Goal: Task Accomplishment & Management: Manage account settings

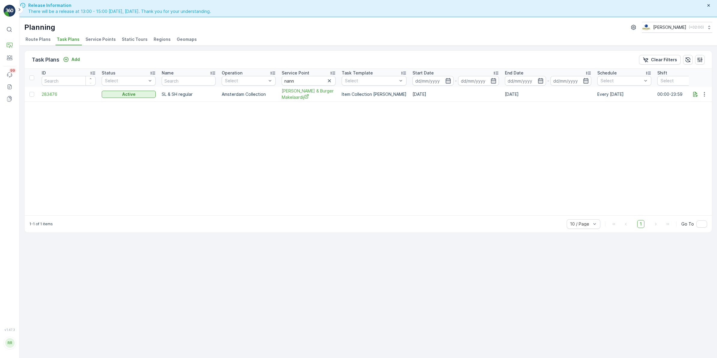
scroll to position [17, 0]
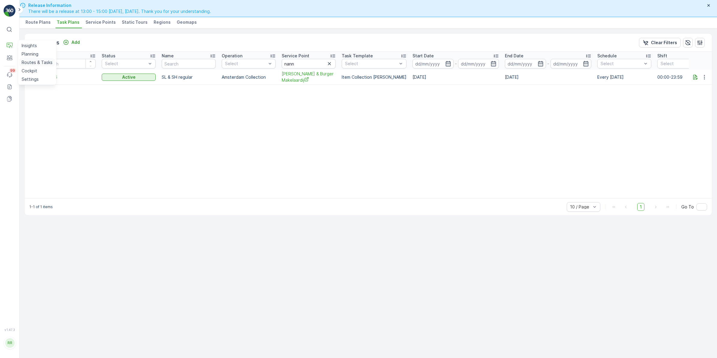
drag, startPoint x: 34, startPoint y: 61, endPoint x: 38, endPoint y: 62, distance: 3.9
click at [34, 61] on p "Routes & Tasks" at bounding box center [37, 62] width 31 height 6
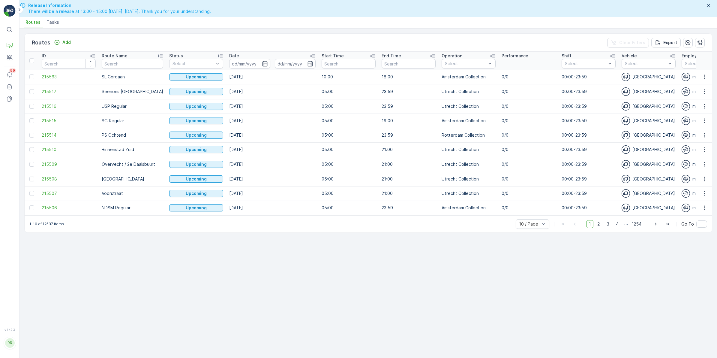
click at [48, 25] on span "Tasks" at bounding box center [53, 22] width 13 height 6
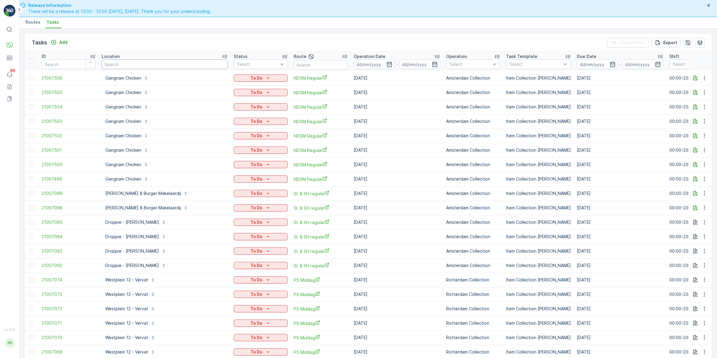
click at [147, 64] on input "text" at bounding box center [165, 64] width 126 height 10
type input "gang"
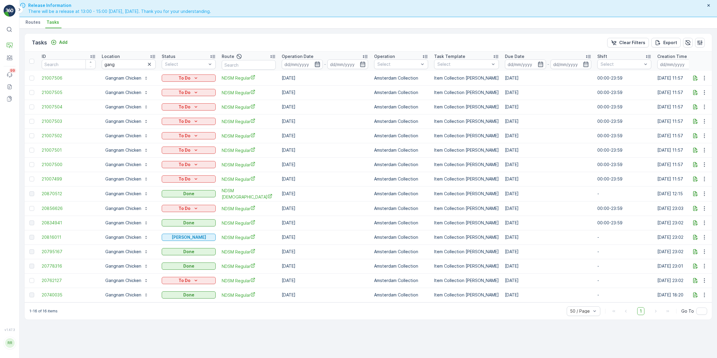
click at [317, 66] on icon "button" at bounding box center [318, 64] width 6 height 6
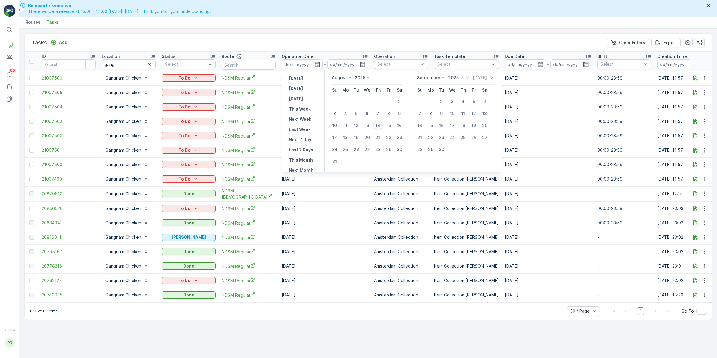
click at [377, 126] on div "14" at bounding box center [378, 126] width 10 height 10
type input "[DATE]"
click at [377, 126] on div "14" at bounding box center [378, 126] width 10 height 10
type input "[DATE]"
click at [380, 123] on div "14" at bounding box center [378, 126] width 10 height 10
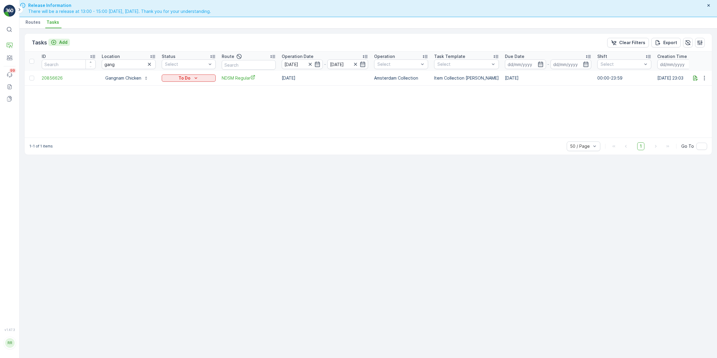
click at [64, 42] on p "Add" at bounding box center [63, 42] width 8 height 6
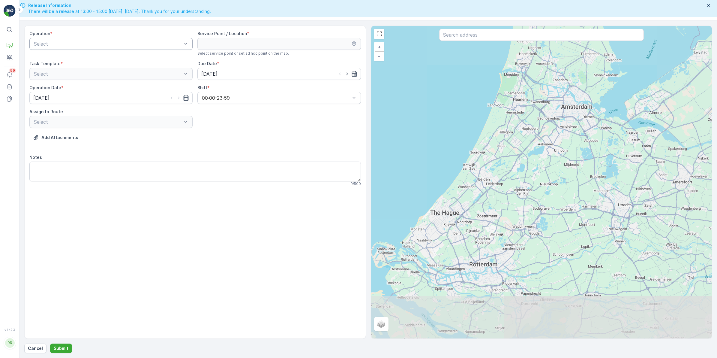
click at [158, 46] on div at bounding box center [107, 43] width 149 height 5
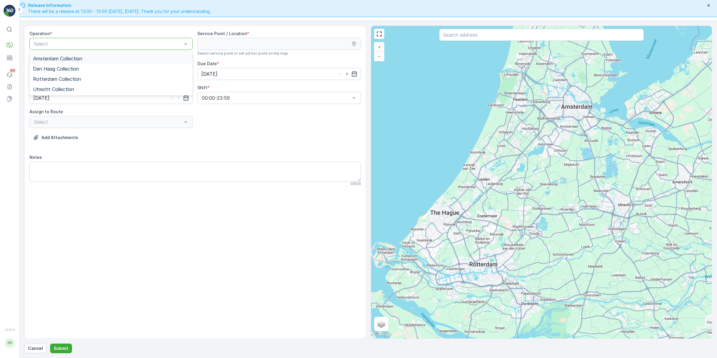
click at [87, 61] on div "Amsterdam Collection" at bounding box center [111, 58] width 156 height 5
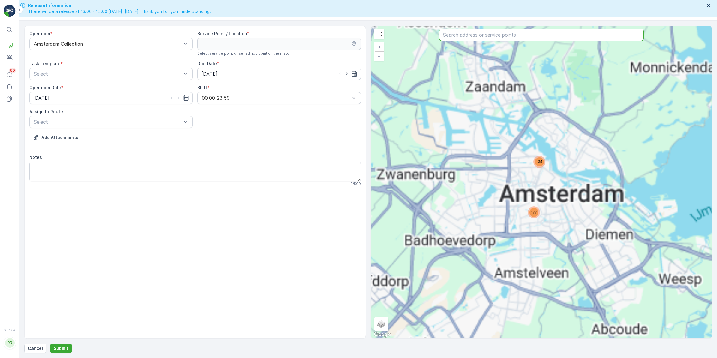
click at [507, 38] on input "text" at bounding box center [541, 35] width 205 height 12
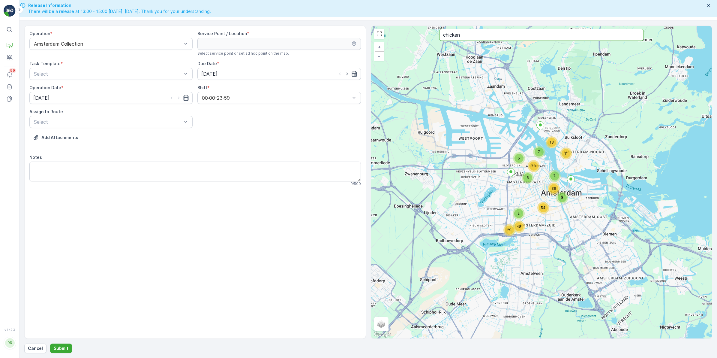
type input "chicken"
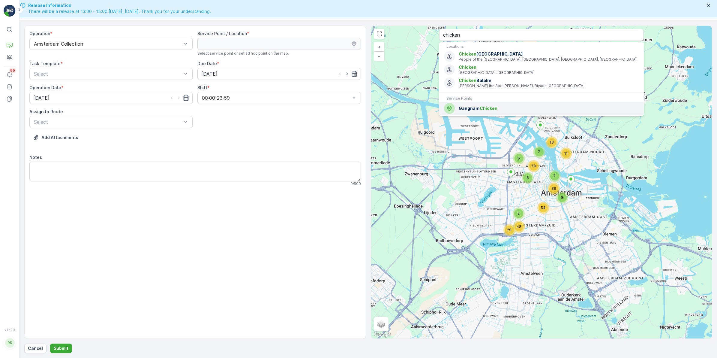
click at [499, 110] on span "Gangnam Chicken" at bounding box center [549, 108] width 180 height 6
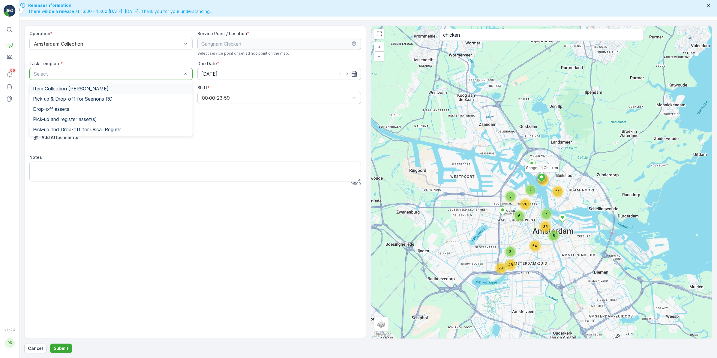
click at [102, 83] on div "Item Collection [PERSON_NAME]" at bounding box center [110, 88] width 163 height 10
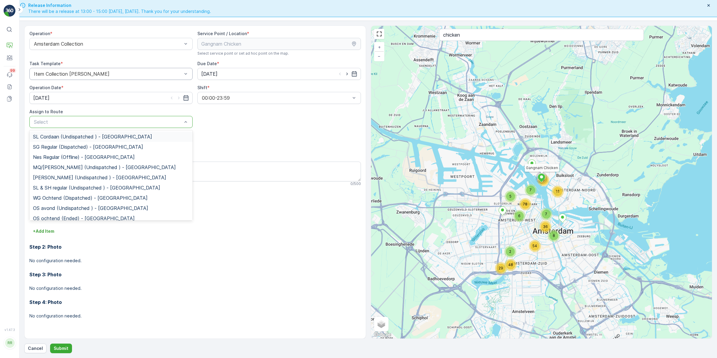
drag, startPoint x: 84, startPoint y: 123, endPoint x: 87, endPoint y: 125, distance: 3.5
click at [84, 122] on div at bounding box center [107, 121] width 149 height 5
type input "nds"
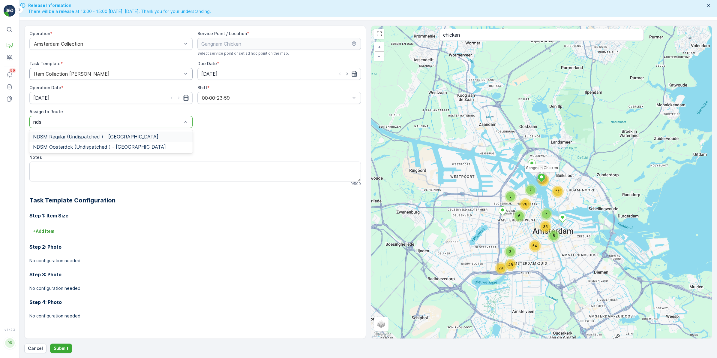
click at [105, 136] on span "NDSM Regular (Undispatched ) - Amsterdam" at bounding box center [95, 136] width 125 height 5
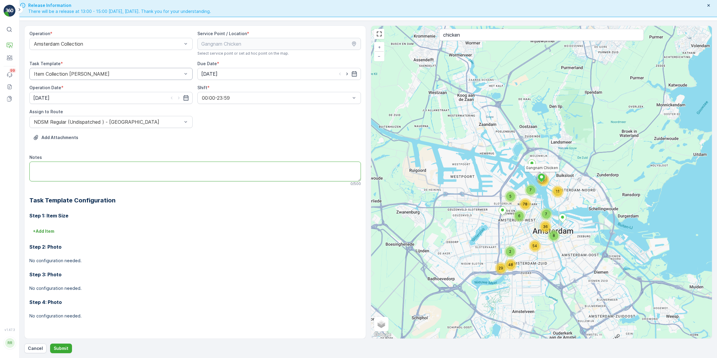
click at [161, 165] on textarea "Notes" at bounding box center [195, 172] width 332 height 20
click at [127, 165] on textarea "Notes" at bounding box center [195, 172] width 332 height 20
type textarea "Graag vandaag geserviced, afgelopen dagen niet langsgeweest!"
click at [62, 352] on button "Submit" at bounding box center [61, 348] width 22 height 10
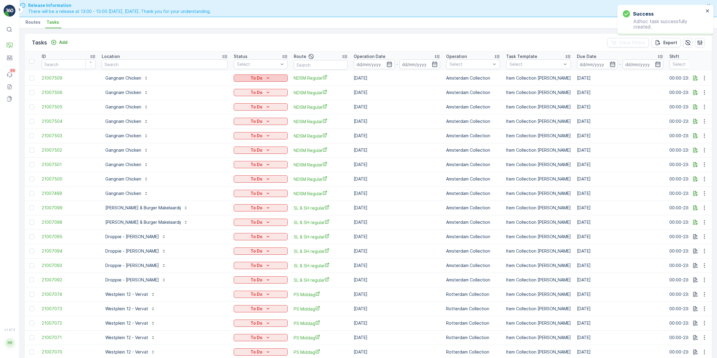
click at [249, 78] on div "To Do" at bounding box center [260, 78] width 49 height 6
click at [214, 83] on div "Let Op!" at bounding box center [223, 87] width 38 height 8
click at [132, 62] on input "text" at bounding box center [165, 64] width 126 height 10
type input "gewoon"
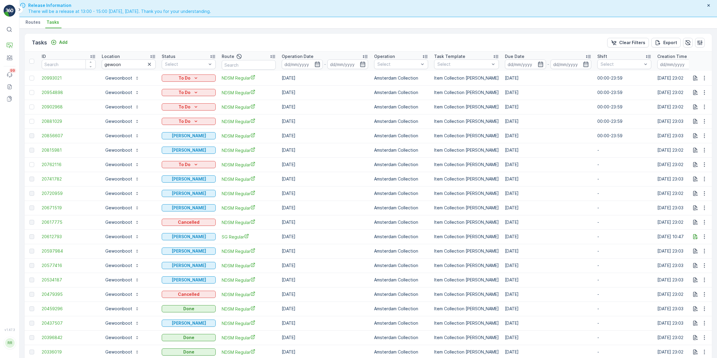
drag, startPoint x: 364, startPoint y: 67, endPoint x: 359, endPoint y: 64, distance: 5.8
click at [359, 64] on input at bounding box center [348, 64] width 41 height 10
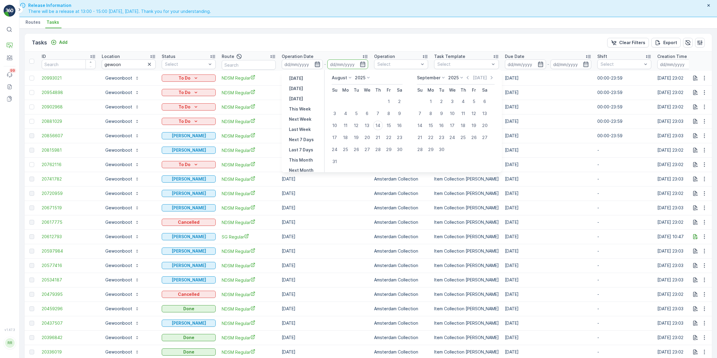
click at [320, 64] on div at bounding box center [302, 64] width 41 height 10
click at [319, 64] on icon "button" at bounding box center [318, 64] width 6 height 6
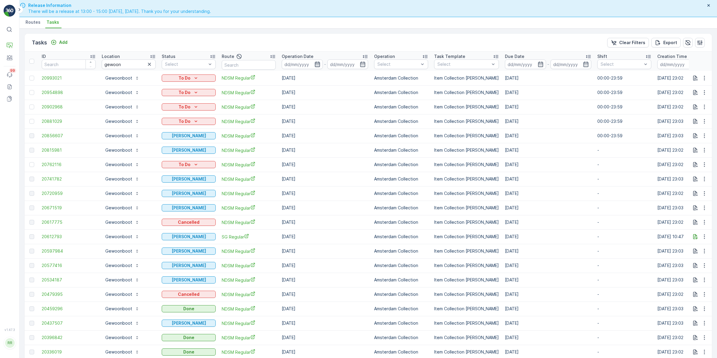
click at [319, 64] on icon "button" at bounding box center [318, 64] width 6 height 6
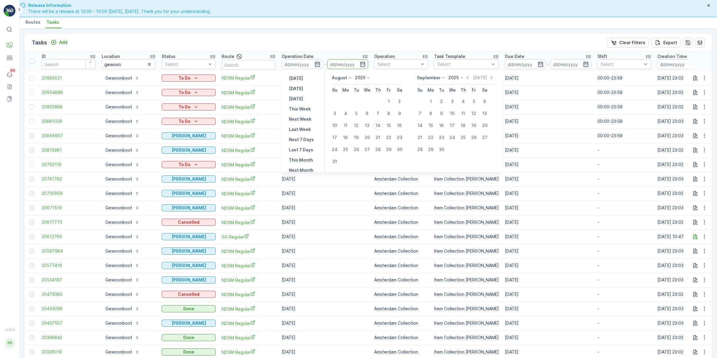
click at [313, 41] on div "Tasks Add Clear Filters Export" at bounding box center [369, 43] width 688 height 18
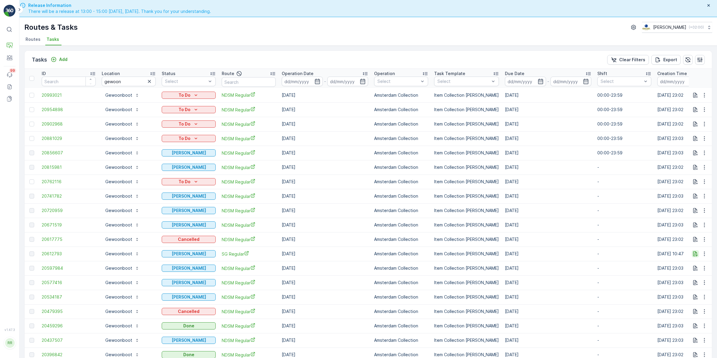
click at [696, 252] on icon "button" at bounding box center [696, 254] width 6 height 6
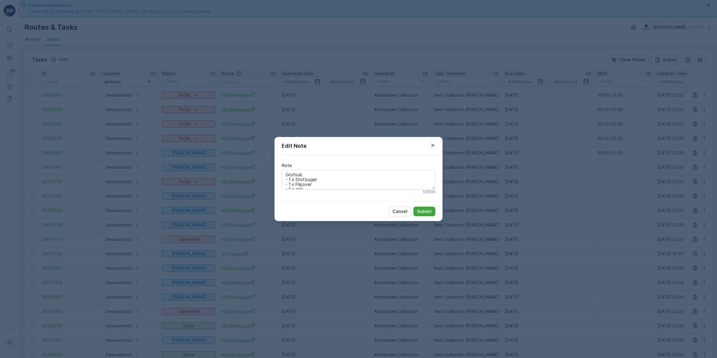
drag, startPoint x: 308, startPoint y: 184, endPoint x: 279, endPoint y: 167, distance: 34.3
click at [279, 167] on div "Note Grofvuil: - 1 x Stofzuiger - 1 x Flipover - 1 x zeil 52 / 500" at bounding box center [359, 178] width 168 height 46
click at [435, 146] on icon "button" at bounding box center [433, 145] width 6 height 6
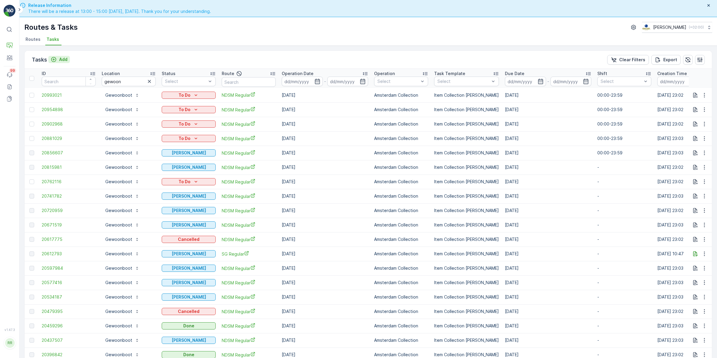
click at [56, 59] on icon "Add" at bounding box center [53, 59] width 5 height 5
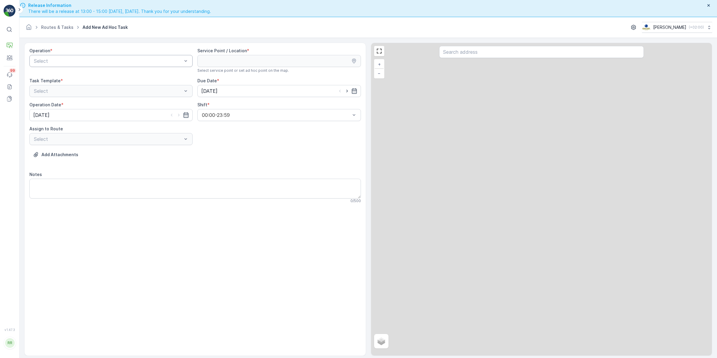
click at [155, 63] on div at bounding box center [107, 60] width 149 height 5
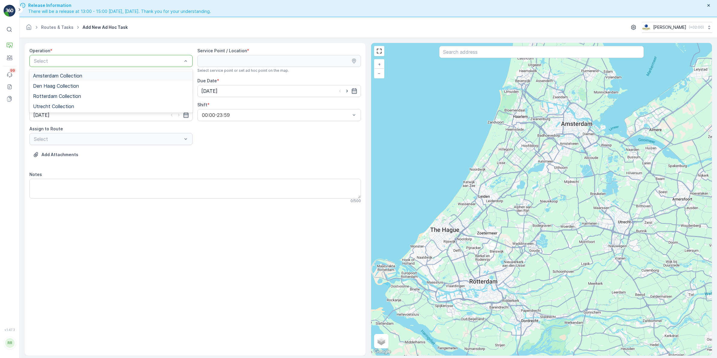
click at [98, 76] on div "Amsterdam Collection" at bounding box center [111, 75] width 156 height 5
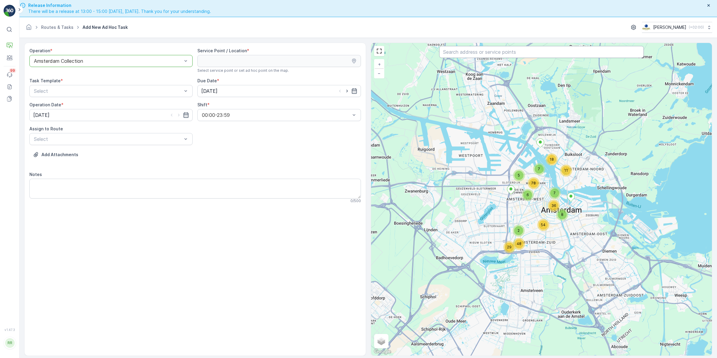
click at [496, 56] on input "text" at bounding box center [541, 52] width 205 height 12
type input "gewoon"
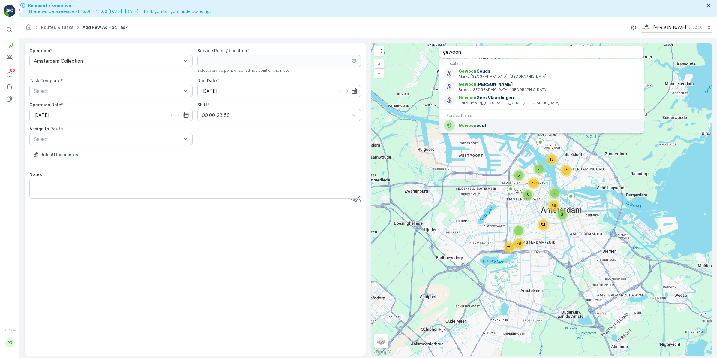
click at [496, 125] on span "Gewoon boot" at bounding box center [549, 125] width 180 height 6
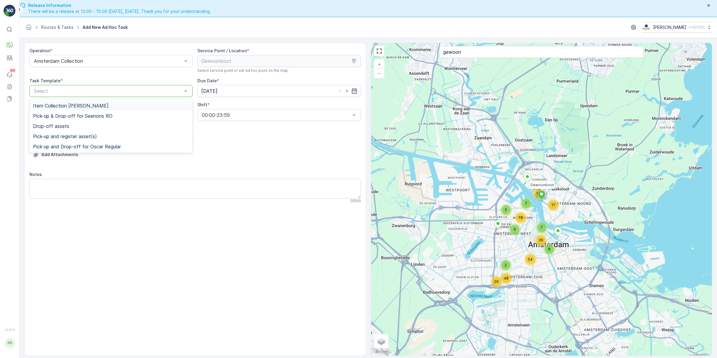
click at [109, 94] on p "Select" at bounding box center [108, 90] width 148 height 7
click at [97, 102] on div "Item Collection [PERSON_NAME]" at bounding box center [110, 106] width 163 height 10
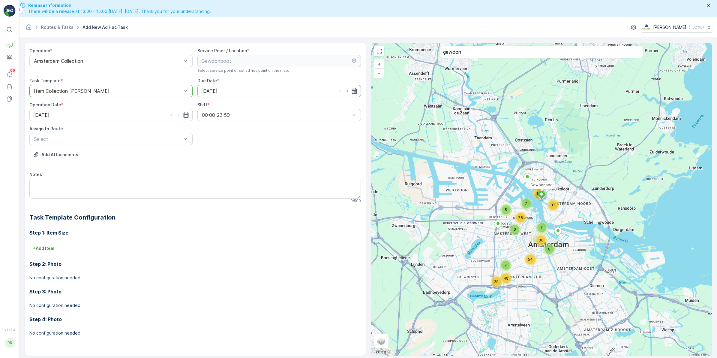
click at [264, 90] on input "[DATE]" at bounding box center [279, 91] width 163 height 12
click at [262, 152] on div "15" at bounding box center [262, 154] width 10 height 10
type input "15.08.2025"
click at [134, 116] on input "[DATE]" at bounding box center [110, 115] width 163 height 12
click at [92, 176] on div "15" at bounding box center [94, 178] width 10 height 10
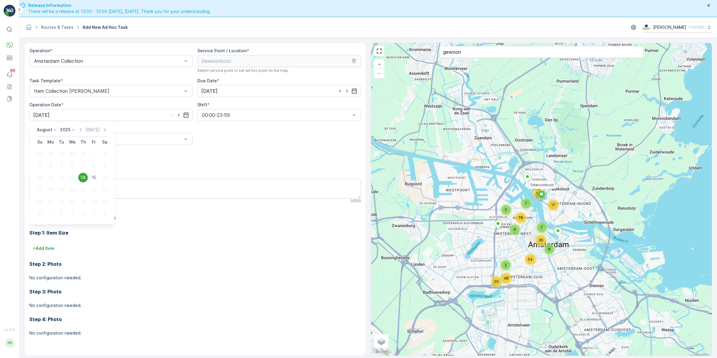
type input "15.08.2025"
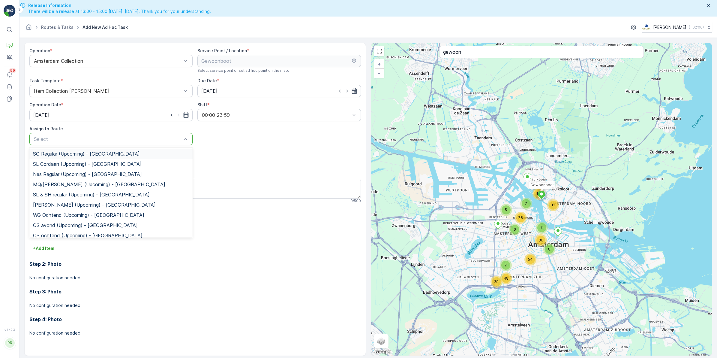
click at [95, 138] on div at bounding box center [107, 138] width 149 height 5
type input "ndsm"
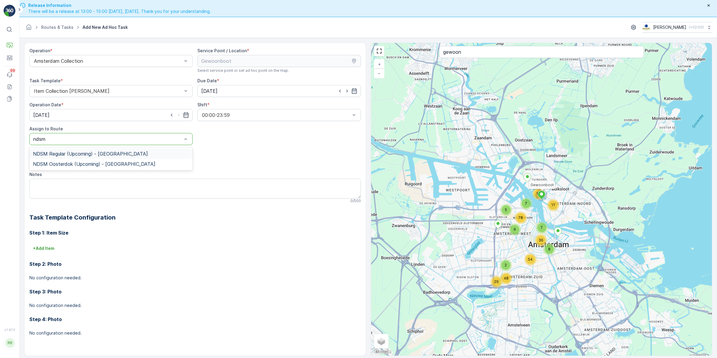
click at [97, 152] on span "NDSM Regular (Upcoming) - Amsterdam" at bounding box center [90, 153] width 115 height 5
drag, startPoint x: 85, startPoint y: 177, endPoint x: 83, endPoint y: 180, distance: 3.2
click at [85, 178] on div "Notes 0 / 500" at bounding box center [195, 187] width 332 height 32
click at [75, 189] on textarea "Notes" at bounding box center [195, 189] width 332 height 20
paste textarea "Grofvuil: - 1 x Stofzuiger - 1 x Flipover - 1 x zeil"
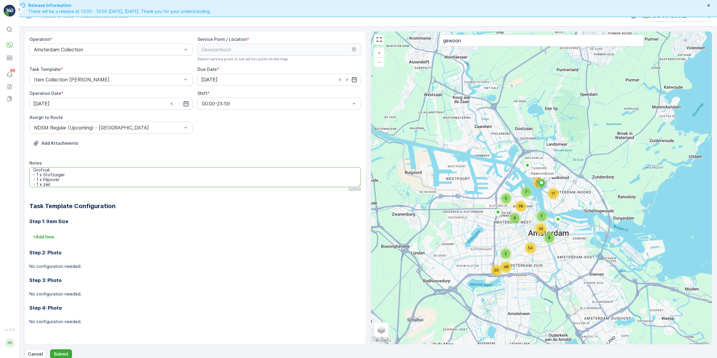
scroll to position [17, 0]
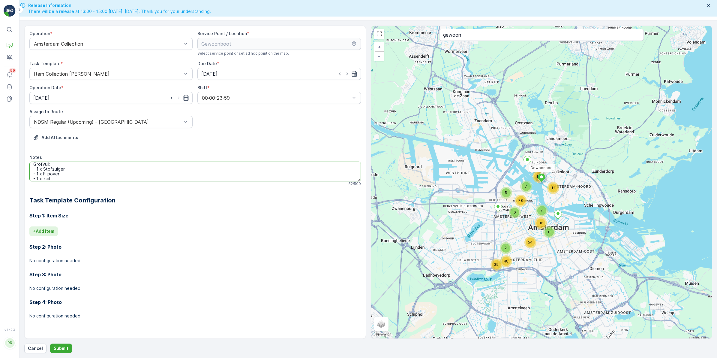
type textarea "Grofvuil: - 1 x Stofzuiger - 1 x Flipover - 1 x zeil"
click at [53, 231] on p "+ Add Item" at bounding box center [43, 231] width 21 height 6
click at [85, 240] on div at bounding box center [166, 239] width 267 height 5
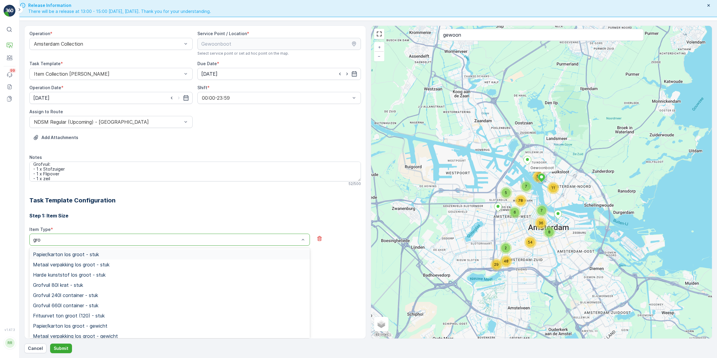
type input "grof"
click at [104, 254] on div "Grofvuil 80l krat - stuk" at bounding box center [169, 254] width 273 height 5
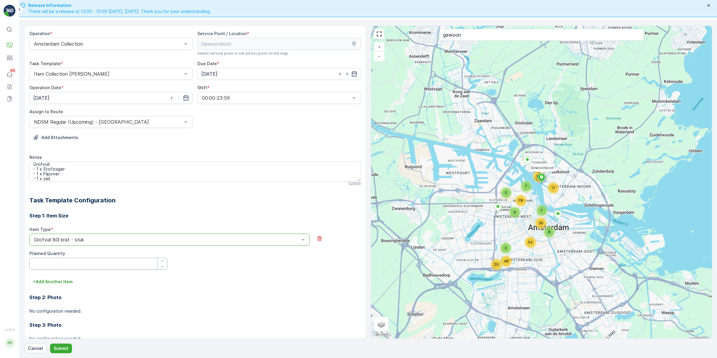
click at [95, 266] on Quantity "Planned Quantity" at bounding box center [98, 264] width 138 height 12
type Quantity "2"
click at [211, 281] on div "+ Add Another Item" at bounding box center [195, 282] width 332 height 10
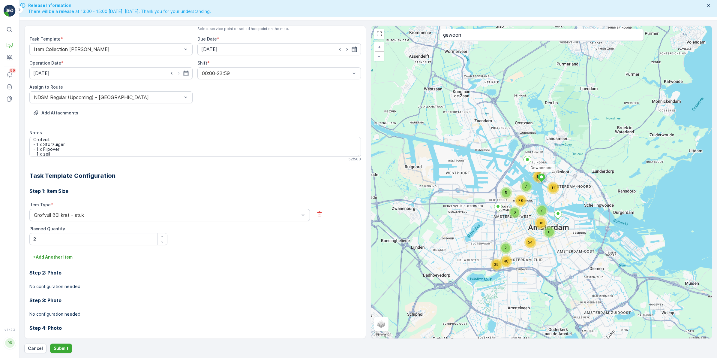
scroll to position [38, 0]
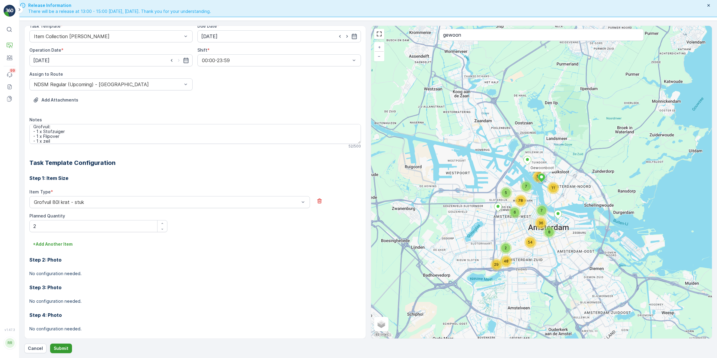
click at [64, 349] on p "Submit" at bounding box center [61, 348] width 15 height 6
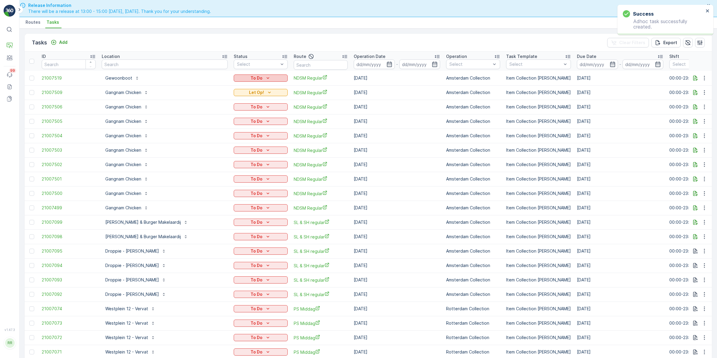
click at [265, 78] on icon "To Do" at bounding box center [268, 78] width 6 height 6
click at [216, 87] on span "Let Op!" at bounding box center [213, 87] width 15 height 6
click at [161, 66] on input "text" at bounding box center [165, 64] width 126 height 10
type input "gewoon"
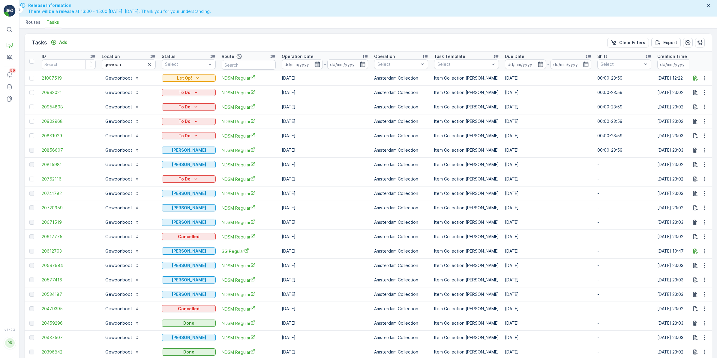
click at [316, 62] on icon "button" at bounding box center [318, 64] width 6 height 6
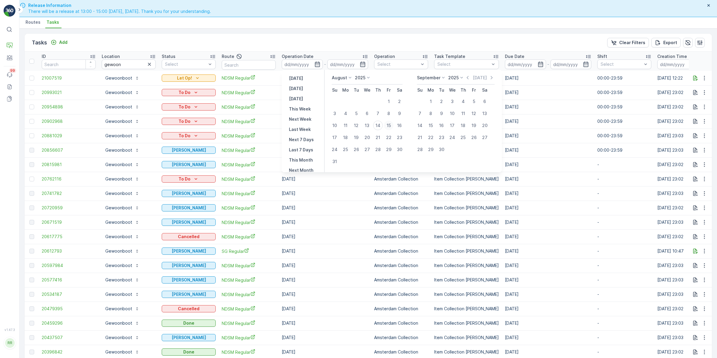
click at [391, 126] on div "15" at bounding box center [389, 126] width 10 height 10
type input "15.08.2025"
click at [391, 126] on div "15" at bounding box center [389, 126] width 10 height 10
type input "15.08.2025"
drag, startPoint x: 389, startPoint y: 123, endPoint x: 382, endPoint y: 107, distance: 17.2
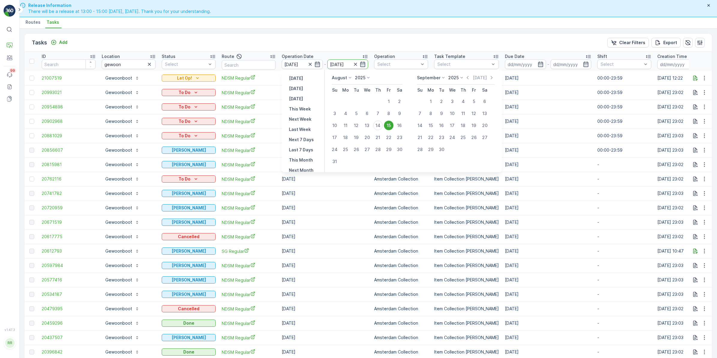
click at [389, 123] on div "15" at bounding box center [389, 126] width 10 height 10
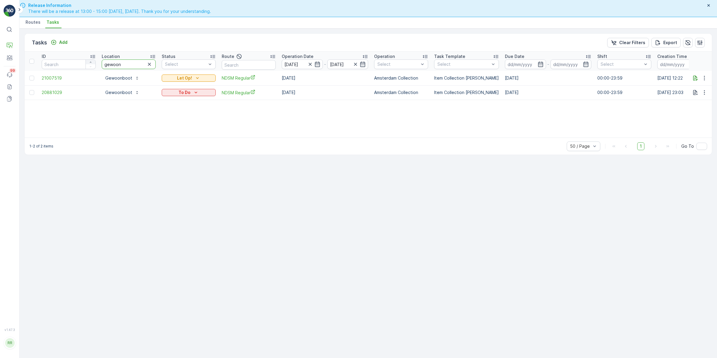
drag, startPoint x: 127, startPoint y: 65, endPoint x: 92, endPoint y: 63, distance: 34.9
click at [92, 63] on tr "ID Location gewoon Status Select Route Operation Date 15.08.2025 - 15.08.2025 O…" at bounding box center [488, 61] width 926 height 19
type input "komet"
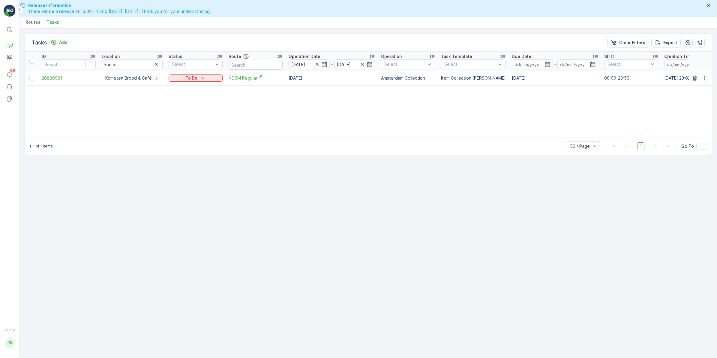
click at [155, 62] on icon "button" at bounding box center [156, 64] width 6 height 6
click at [257, 64] on input "text" at bounding box center [256, 65] width 54 height 10
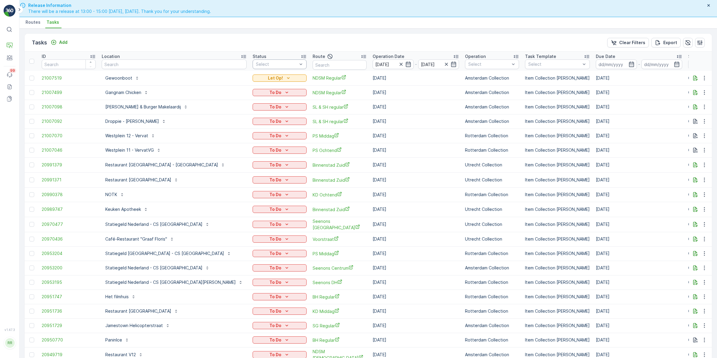
click at [255, 63] on div at bounding box center [276, 64] width 43 height 5
click at [318, 65] on input "text" at bounding box center [340, 65] width 54 height 10
type input "ndsm"
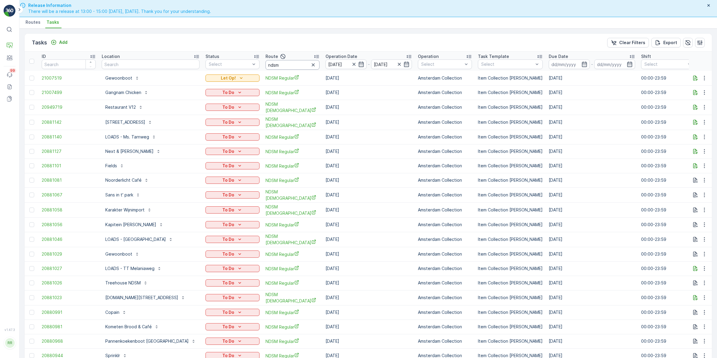
click at [284, 62] on input "ndsm" at bounding box center [293, 65] width 54 height 10
type input "ndsm oo"
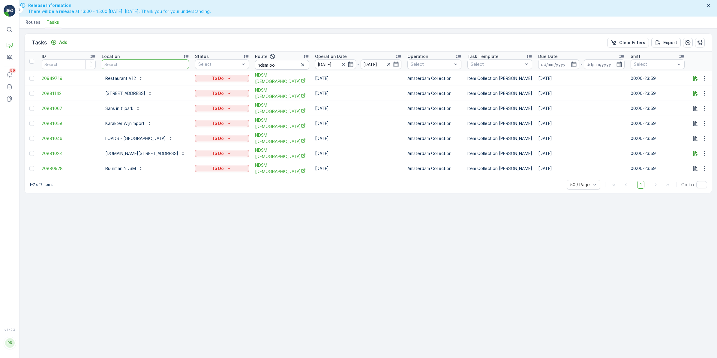
click at [162, 65] on input "text" at bounding box center [145, 64] width 87 height 10
click at [285, 65] on input "ndsm oo" at bounding box center [282, 65] width 54 height 10
click at [302, 65] on icon "button" at bounding box center [302, 64] width 3 height 3
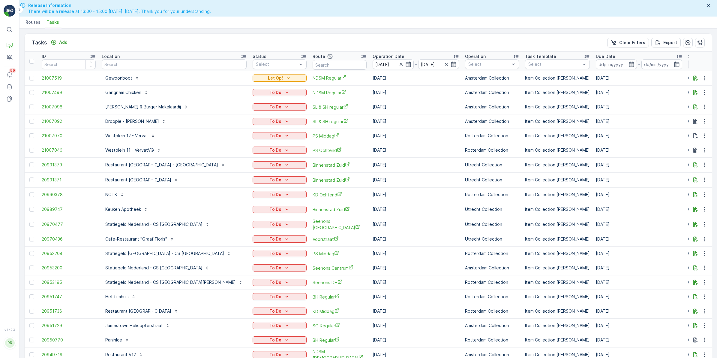
click at [152, 62] on input "text" at bounding box center [174, 64] width 145 height 10
type input "kome"
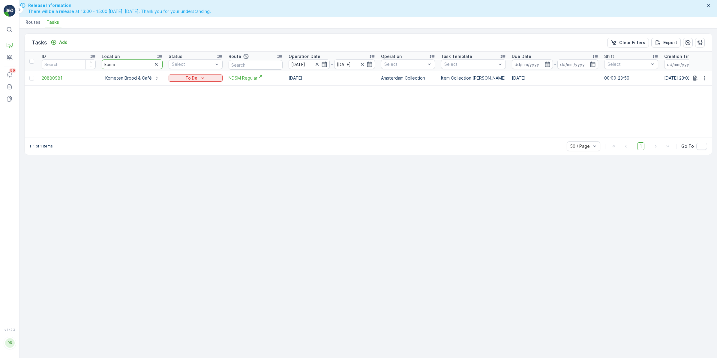
drag, startPoint x: 132, startPoint y: 63, endPoint x: 81, endPoint y: 64, distance: 51.3
click at [81, 64] on tr "ID Location kome Status Select Route Operation Date 15.08.2025 - 15.08.2025 Ope…" at bounding box center [491, 61] width 933 height 19
click at [64, 41] on p "Add" at bounding box center [63, 42] width 8 height 6
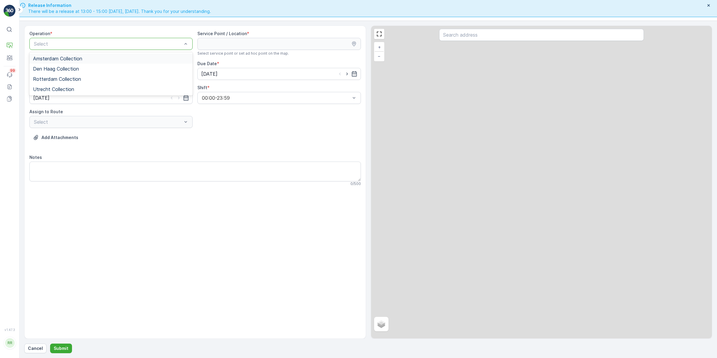
click at [167, 49] on div "Select" at bounding box center [110, 44] width 163 height 12
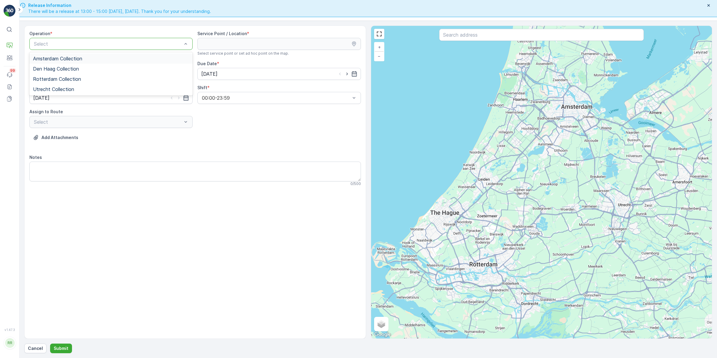
click at [82, 59] on span "Amsterdam Collection" at bounding box center [57, 58] width 49 height 5
click at [493, 36] on input "text" at bounding box center [541, 35] width 205 height 12
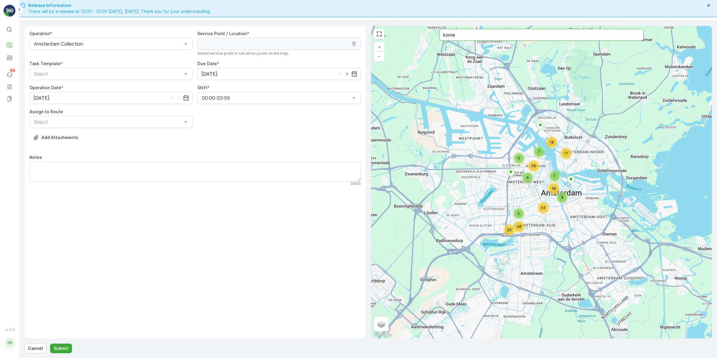
type input "kome"
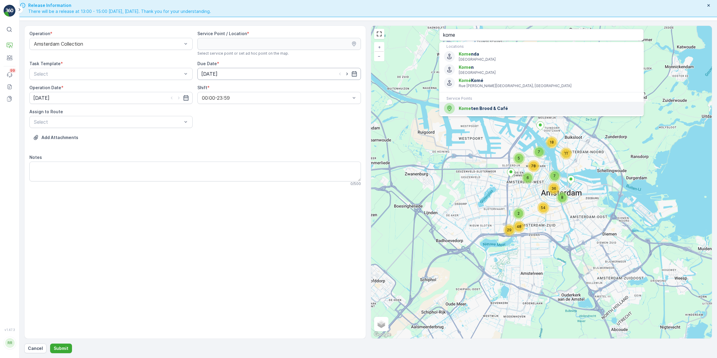
drag, startPoint x: 488, startPoint y: 110, endPoint x: 346, endPoint y: 77, distance: 146.2
click at [488, 110] on span "Kome ten Brood & Café" at bounding box center [549, 108] width 180 height 6
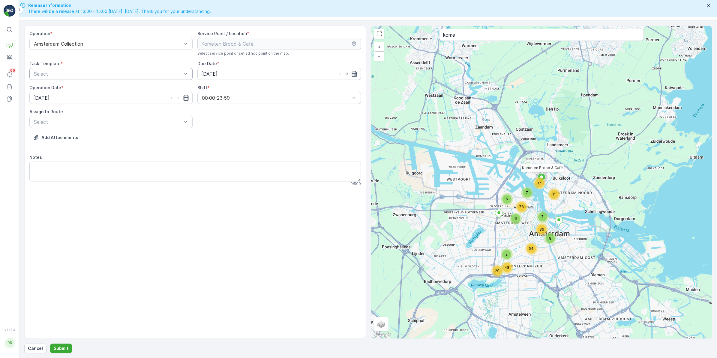
click at [121, 76] on div at bounding box center [107, 73] width 149 height 5
drag, startPoint x: 81, startPoint y: 86, endPoint x: 98, endPoint y: 81, distance: 17.9
click at [82, 86] on span "Item Collection [PERSON_NAME]" at bounding box center [71, 88] width 76 height 5
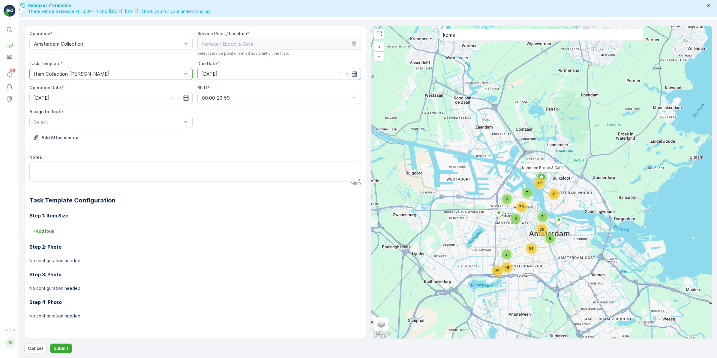
click at [299, 72] on input "[DATE]" at bounding box center [279, 74] width 163 height 12
click at [252, 137] on div "14" at bounding box center [251, 136] width 10 height 10
click at [56, 122] on div at bounding box center [107, 121] width 149 height 5
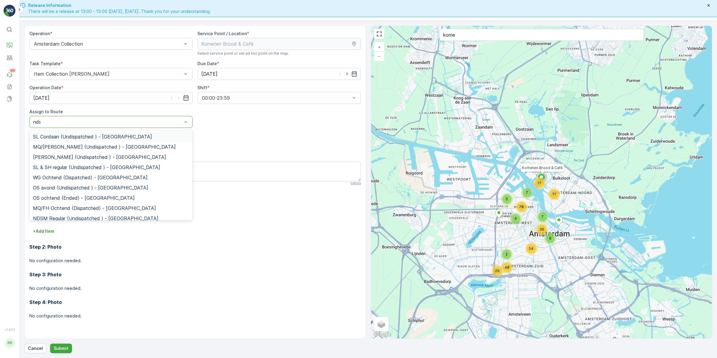
type input "ndsm"
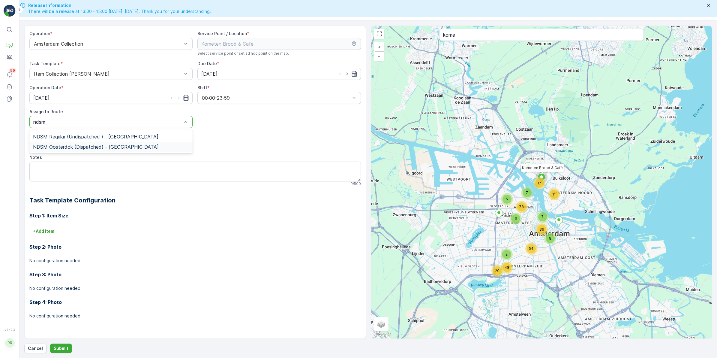
click at [73, 147] on span "NDSM Oosterdok (Dispatched) - Amsterdam" at bounding box center [96, 146] width 126 height 5
click at [50, 168] on textarea "Notes" at bounding box center [195, 172] width 332 height 20
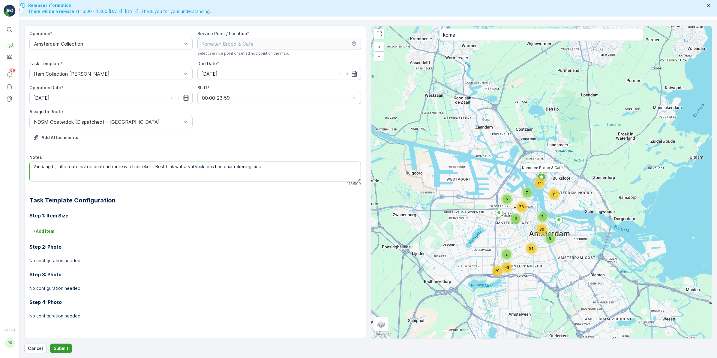
type textarea "Vandaag bij jullie route ipv de ochtend route ivm tijdstekort. Best flink wat a…"
click at [62, 346] on p "Submit" at bounding box center [61, 348] width 15 height 6
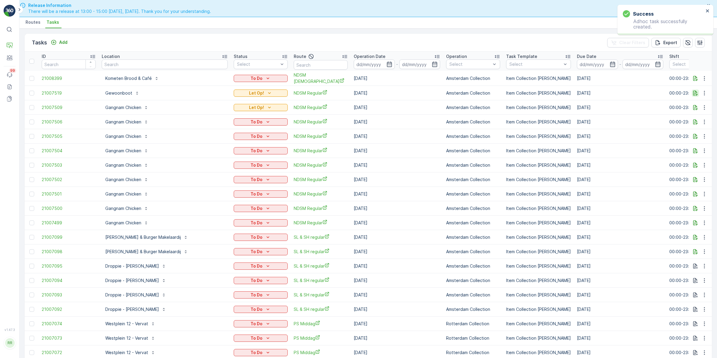
click at [696, 90] on icon "button" at bounding box center [696, 93] width 6 height 6
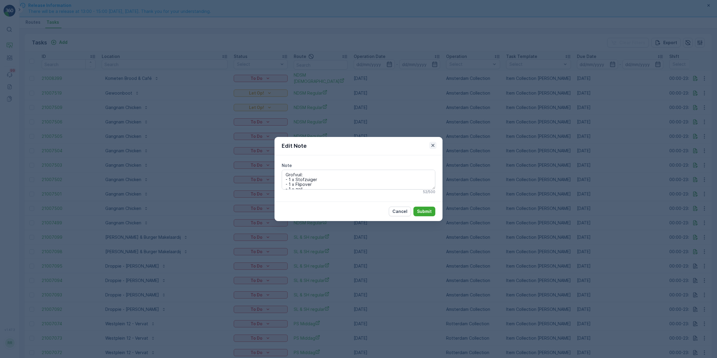
click at [432, 146] on icon "button" at bounding box center [433, 145] width 6 height 6
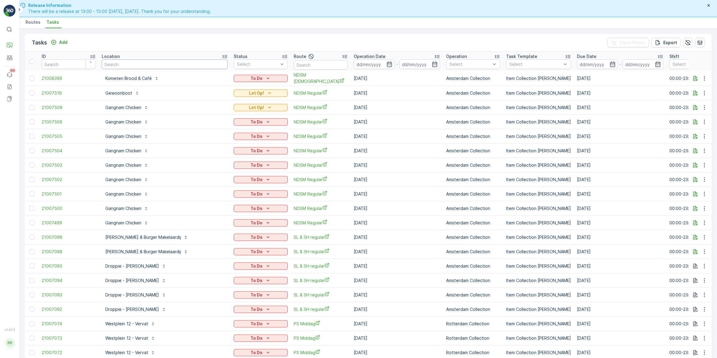
click at [171, 65] on input "text" at bounding box center [165, 64] width 126 height 10
type input "milkshake"
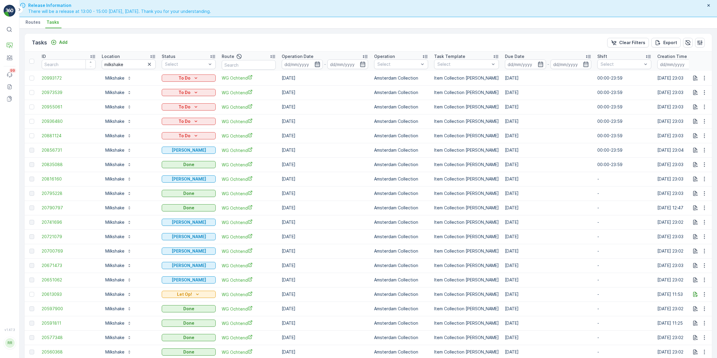
click at [318, 64] on icon "button" at bounding box center [318, 64] width 6 height 6
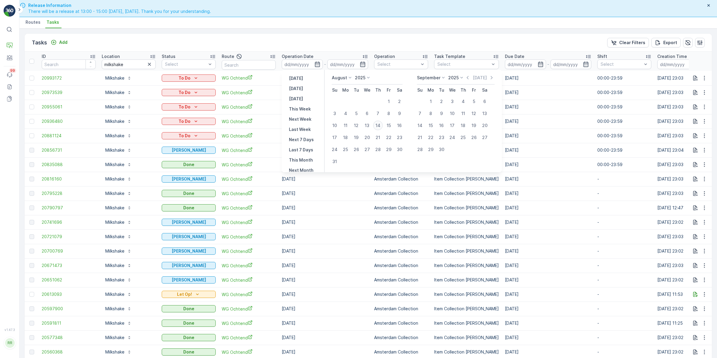
click at [378, 127] on div "14" at bounding box center [378, 126] width 10 height 10
type input "[DATE]"
click at [378, 127] on div "14" at bounding box center [378, 126] width 10 height 10
type input "[DATE]"
click at [378, 127] on div "14" at bounding box center [378, 126] width 10 height 10
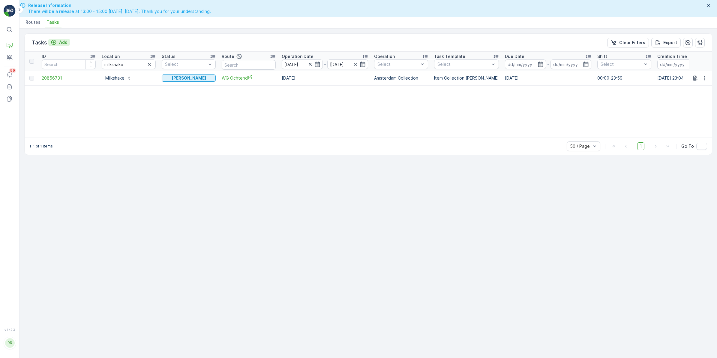
click at [59, 43] on div "Add" at bounding box center [59, 42] width 17 height 6
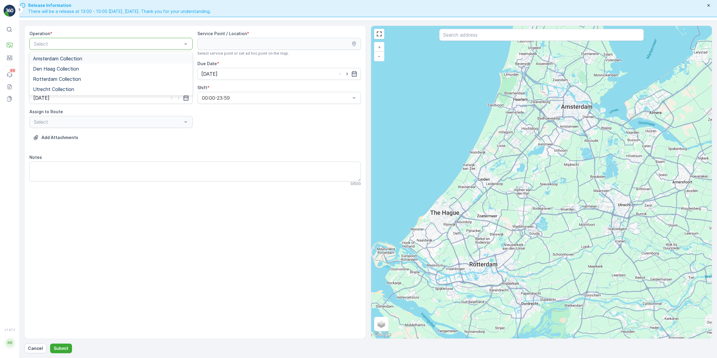
click at [146, 41] on div at bounding box center [107, 43] width 149 height 5
click at [71, 60] on span "Amsterdam Collection" at bounding box center [57, 58] width 49 height 5
click at [476, 41] on input "text" at bounding box center [541, 35] width 205 height 12
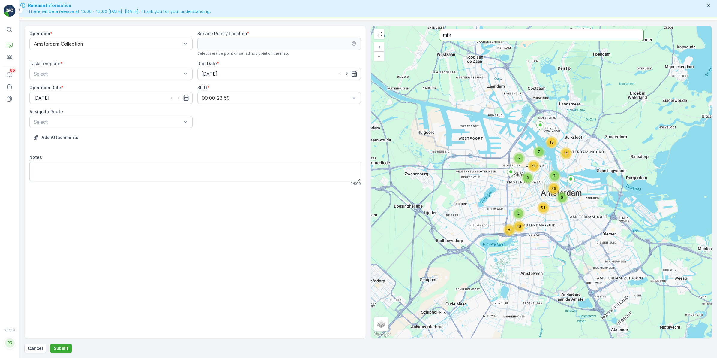
type input "milk"
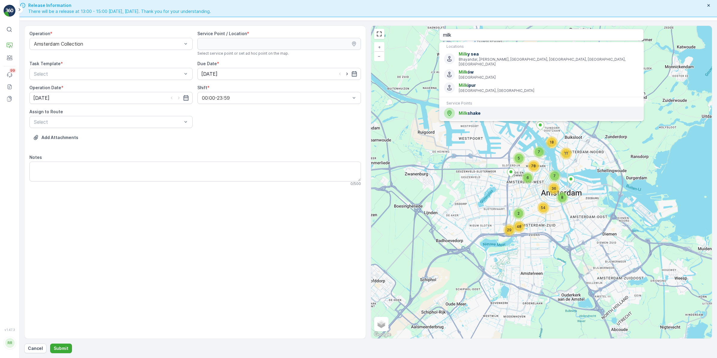
click at [475, 110] on span "Milk shake" at bounding box center [549, 113] width 180 height 6
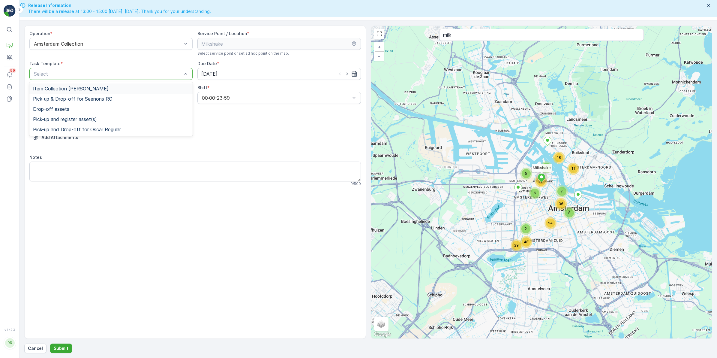
click at [110, 74] on div at bounding box center [107, 73] width 149 height 5
drag, startPoint x: 98, startPoint y: 87, endPoint x: 110, endPoint y: 86, distance: 12.1
click at [98, 87] on span "Item Collection [PERSON_NAME]" at bounding box center [71, 88] width 76 height 5
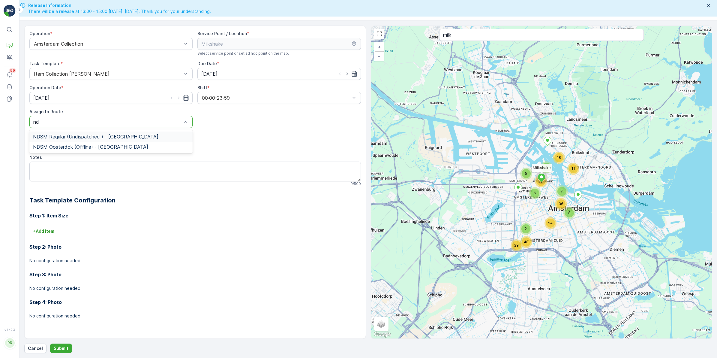
type input "n"
type input "w"
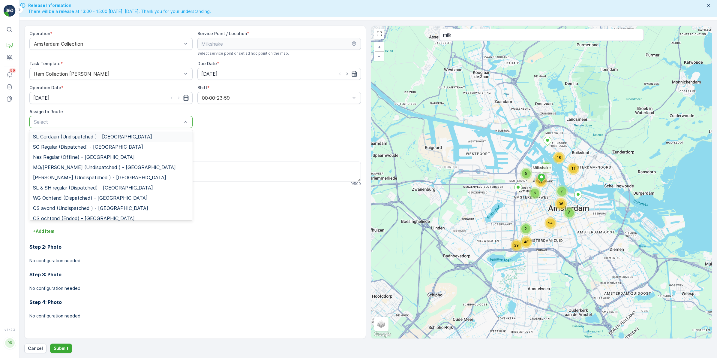
click at [93, 125] on p "Select" at bounding box center [108, 121] width 148 height 7
type input "wg"
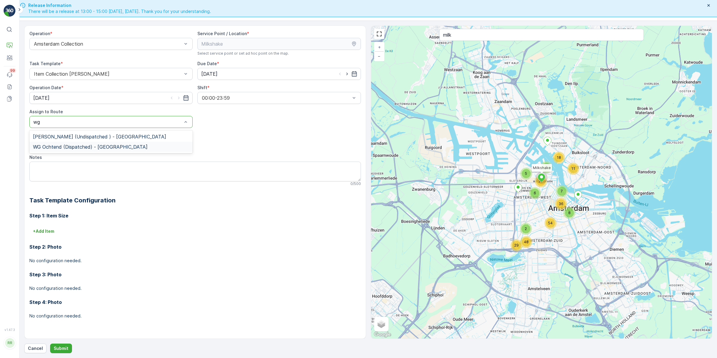
click at [75, 144] on span "WG Ochtend (Dispatched) - Amsterdam" at bounding box center [90, 146] width 115 height 5
click at [60, 165] on textarea "Notes" at bounding box center [195, 172] width 332 height 20
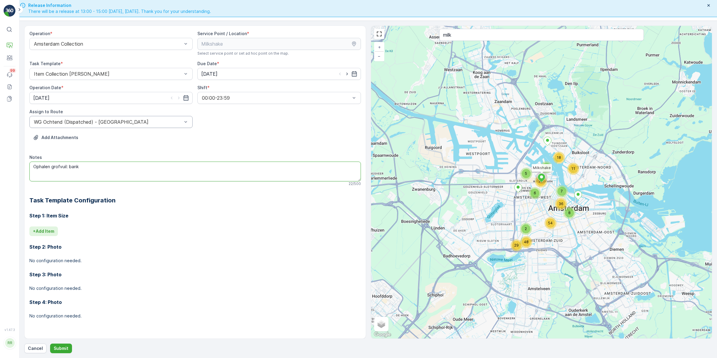
type textarea "Ophalen grofvuil: bank"
click at [47, 230] on p "+ Add Item" at bounding box center [43, 231] width 21 height 6
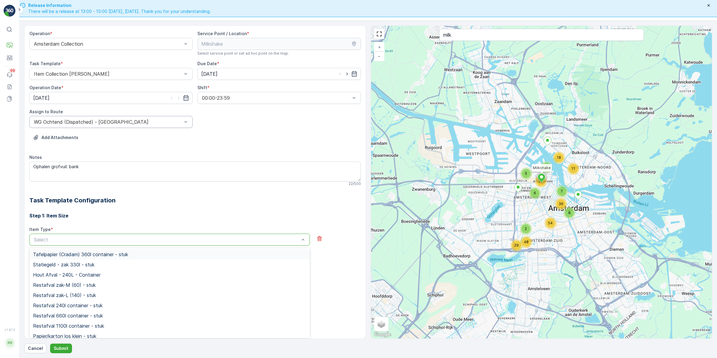
click at [86, 240] on div at bounding box center [166, 239] width 267 height 5
click at [107, 279] on div "Restafval 660l container - stuk" at bounding box center [169, 277] width 273 height 5
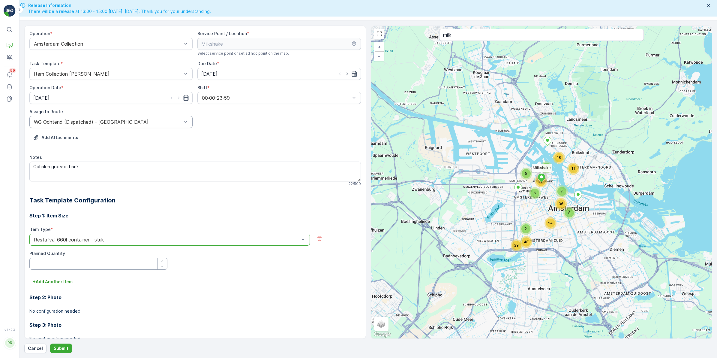
click at [67, 265] on Quantity "Planned Quantity" at bounding box center [98, 264] width 138 height 12
type Quantity "2"
click at [165, 285] on div "+ Add Another Item" at bounding box center [195, 282] width 332 height 10
click at [65, 346] on p "Submit" at bounding box center [61, 348] width 15 height 6
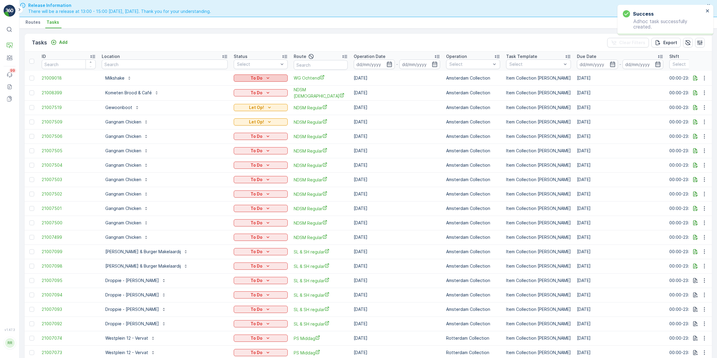
click at [265, 77] on icon "To Do" at bounding box center [268, 78] width 6 height 6
click at [253, 40] on div "Tasks Add Clear Filters Export" at bounding box center [369, 43] width 688 height 18
click at [245, 77] on div "To Do" at bounding box center [260, 78] width 49 height 6
click at [214, 103] on span "Done" at bounding box center [211, 104] width 11 height 6
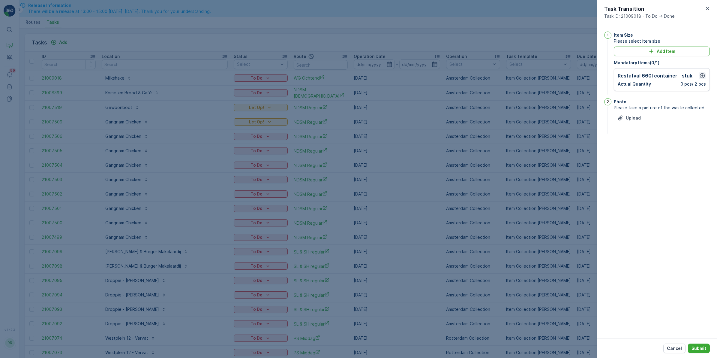
click at [702, 77] on icon "button" at bounding box center [703, 76] width 6 height 6
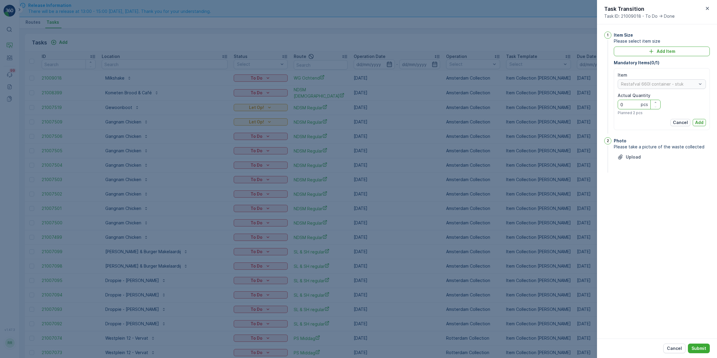
click at [640, 105] on Quantity "0" at bounding box center [639, 105] width 43 height 10
type Quantity "2"
click at [699, 121] on p "Add" at bounding box center [700, 122] width 8 height 6
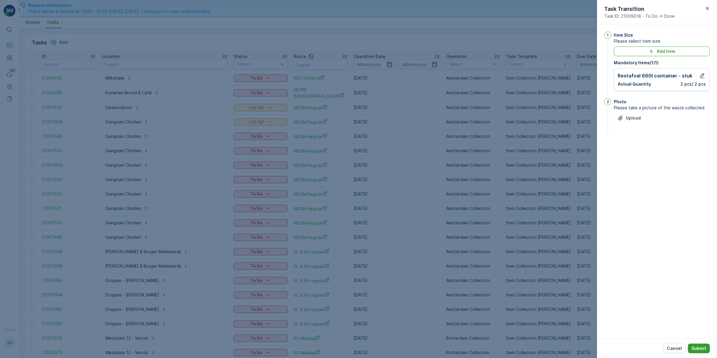
click at [703, 350] on p "Submit" at bounding box center [699, 348] width 15 height 6
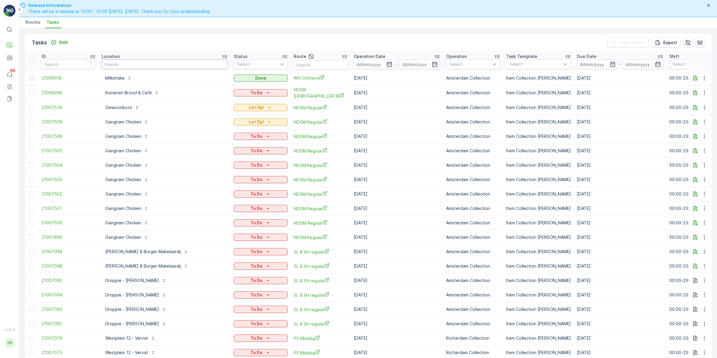
click at [139, 65] on input "text" at bounding box center [165, 64] width 126 height 10
type input "vve"
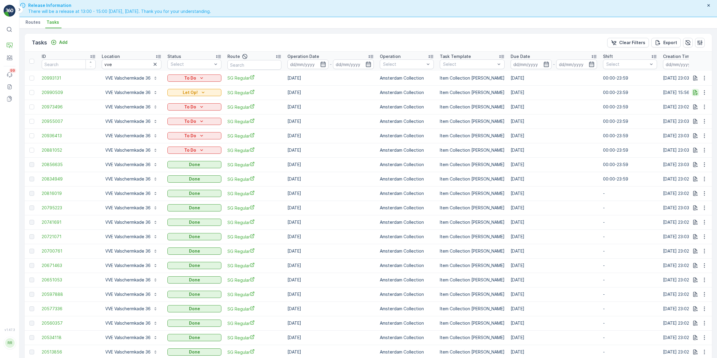
click at [694, 94] on icon "button" at bounding box center [696, 92] width 6 height 6
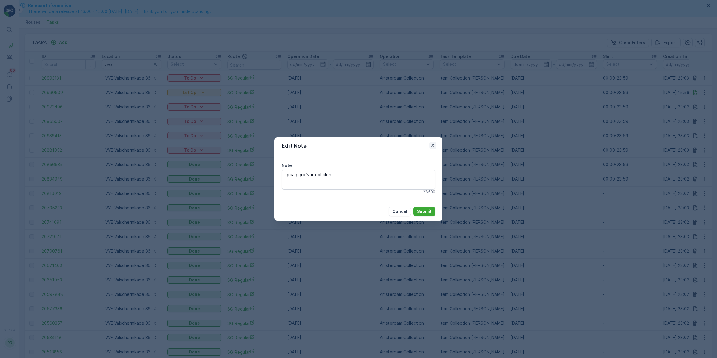
click at [435, 146] on icon "button" at bounding box center [433, 145] width 6 height 6
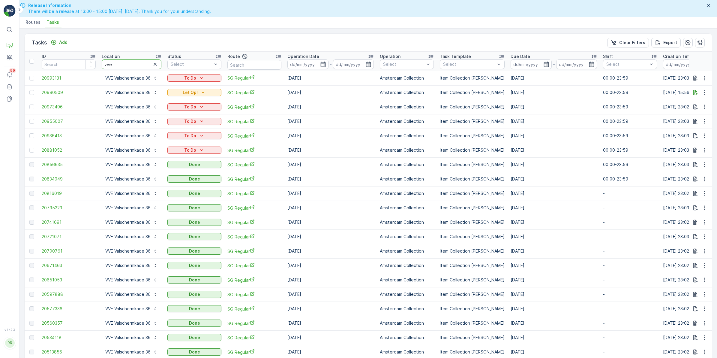
drag, startPoint x: 127, startPoint y: 65, endPoint x: 85, endPoint y: 74, distance: 42.9
type input "club kl"
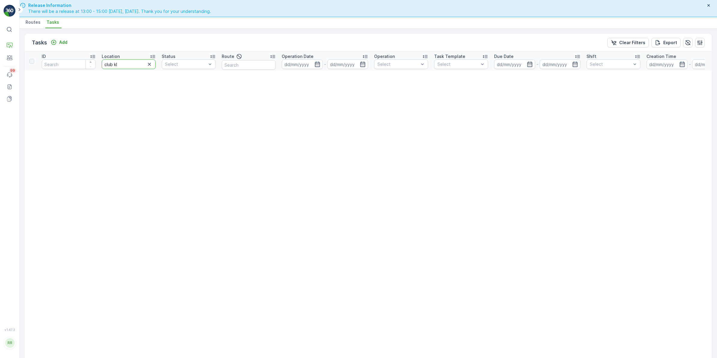
drag, startPoint x: 119, startPoint y: 65, endPoint x: 86, endPoint y: 73, distance: 34.2
type input "kl"
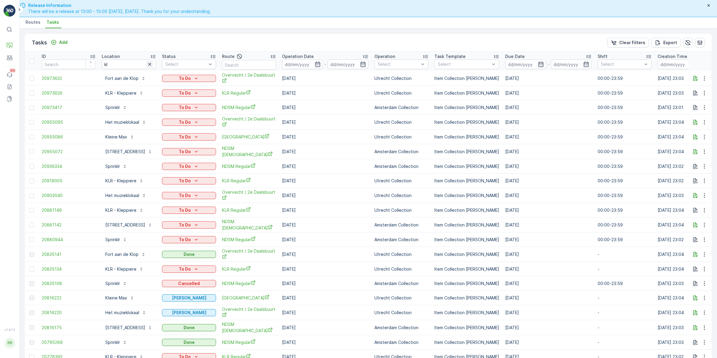
click at [149, 63] on icon "button" at bounding box center [150, 64] width 6 height 6
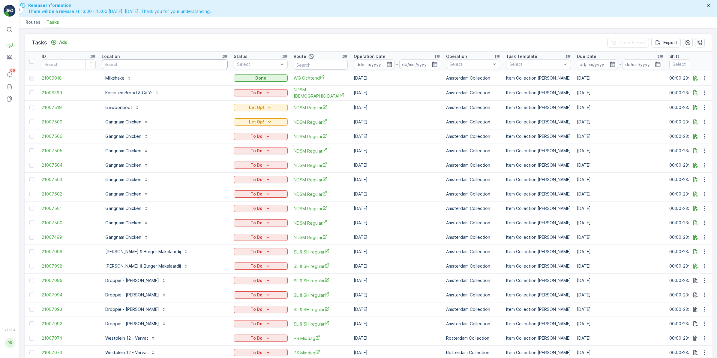
click at [119, 68] on input "text" at bounding box center [165, 64] width 126 height 10
type input "cl"
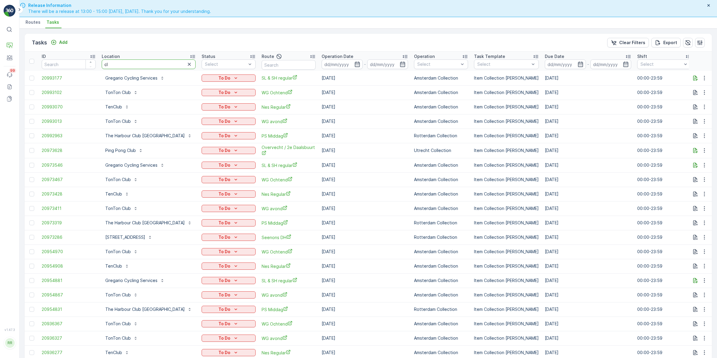
click at [122, 65] on input "cl" at bounding box center [149, 64] width 94 height 10
type input "cla"
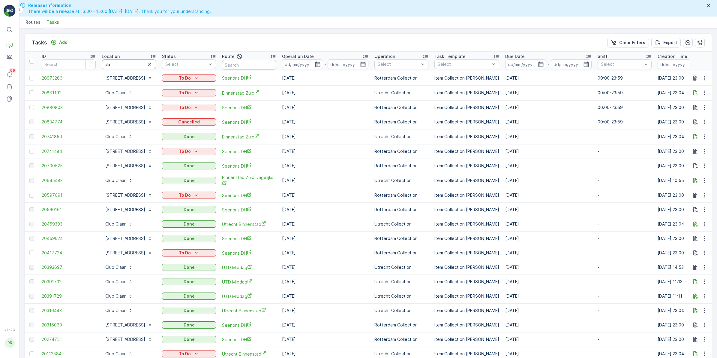
click at [122, 65] on input "cla" at bounding box center [129, 64] width 54 height 10
type input "claar"
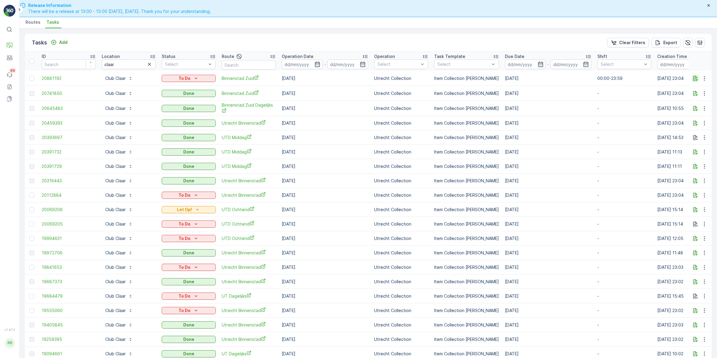
click at [697, 79] on icon "button" at bounding box center [696, 78] width 6 height 6
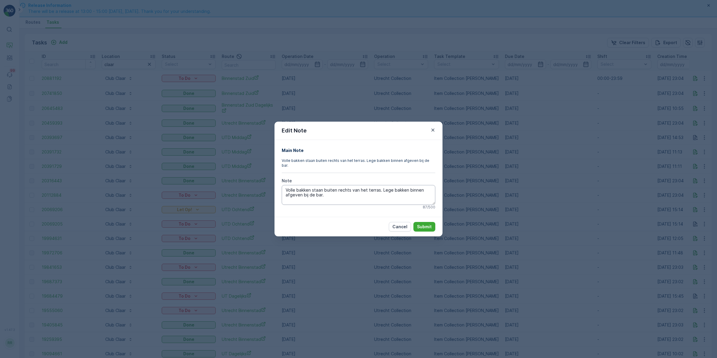
click at [338, 195] on textarea "Volle bakken staan buiten rechts van het terras. Lege bakken binnen afgeven bij…" at bounding box center [359, 195] width 154 height 20
click at [433, 133] on icon "button" at bounding box center [433, 130] width 6 height 6
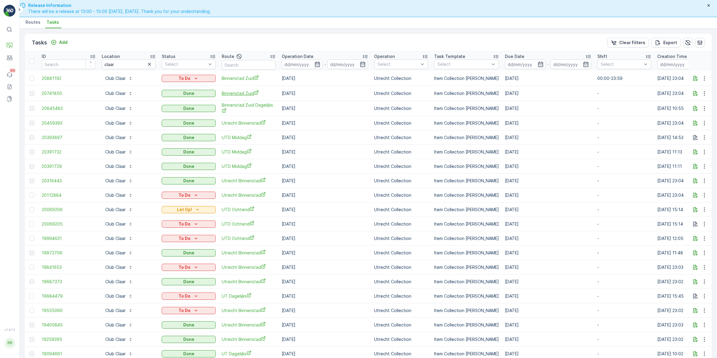
click at [244, 92] on span "Binnenstad Zuid" at bounding box center [249, 93] width 54 height 6
click at [122, 78] on p "Club Claar" at bounding box center [115, 78] width 20 height 6
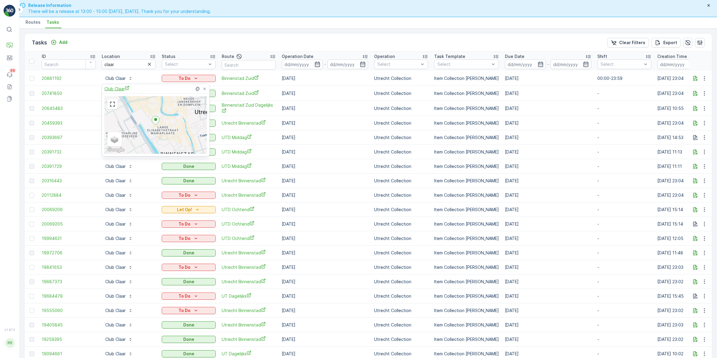
click at [114, 89] on span "Club Claar" at bounding box center [116, 89] width 25 height 6
click at [36, 23] on span "Routes" at bounding box center [33, 22] width 15 height 6
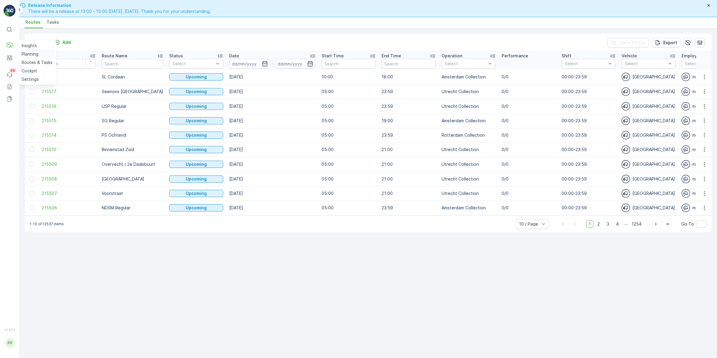
click at [35, 54] on p "Planning" at bounding box center [30, 54] width 17 height 6
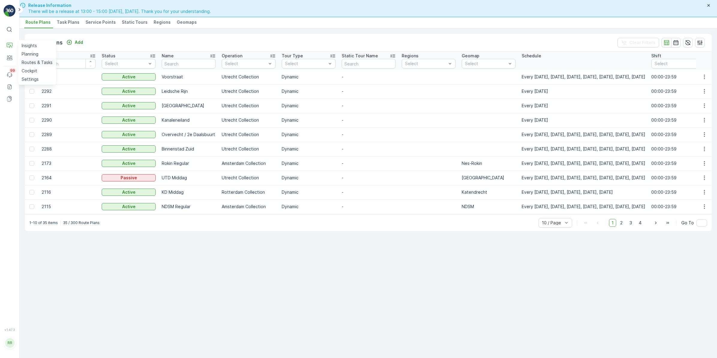
click at [29, 60] on p "Routes & Tasks" at bounding box center [37, 62] width 31 height 6
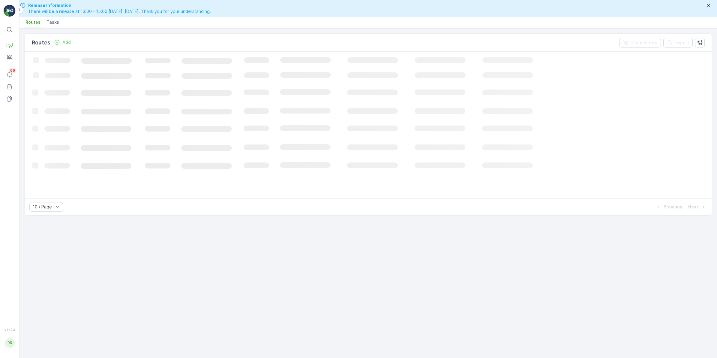
click at [50, 23] on span "Tasks" at bounding box center [53, 22] width 13 height 6
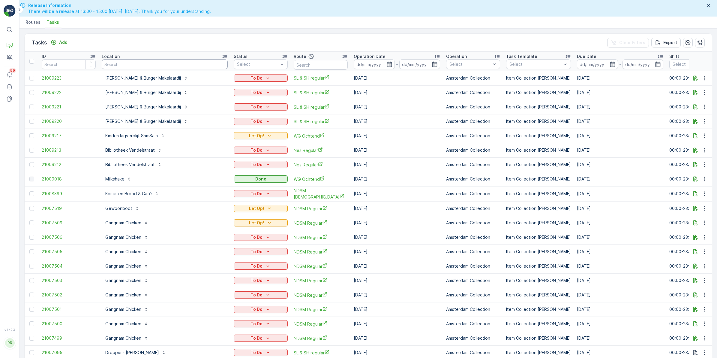
click at [137, 64] on input "text" at bounding box center [165, 64] width 126 height 10
type input "vendel"
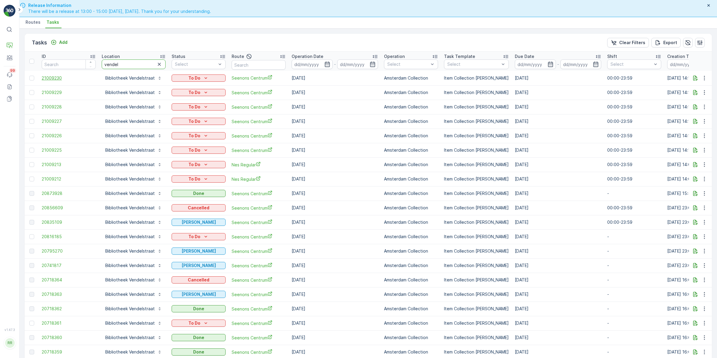
drag, startPoint x: 132, startPoint y: 62, endPoint x: 65, endPoint y: 80, distance: 69.5
type input "brasser"
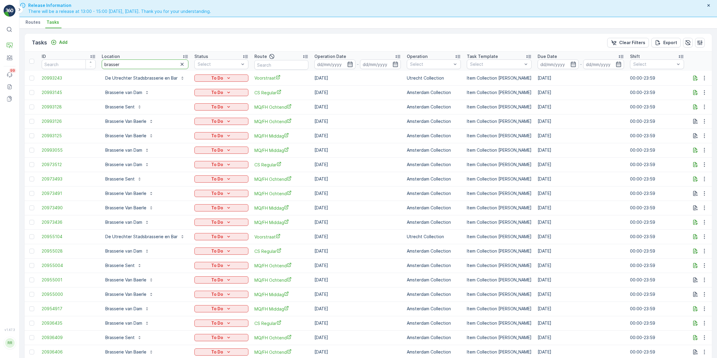
click at [137, 64] on input "brasser" at bounding box center [145, 64] width 87 height 10
type input "brasserie ge"
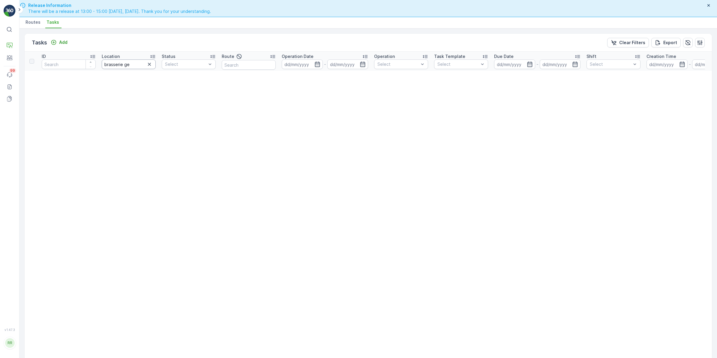
click at [137, 65] on input "brasserie ge" at bounding box center [129, 64] width 54 height 10
type input "brasserie"
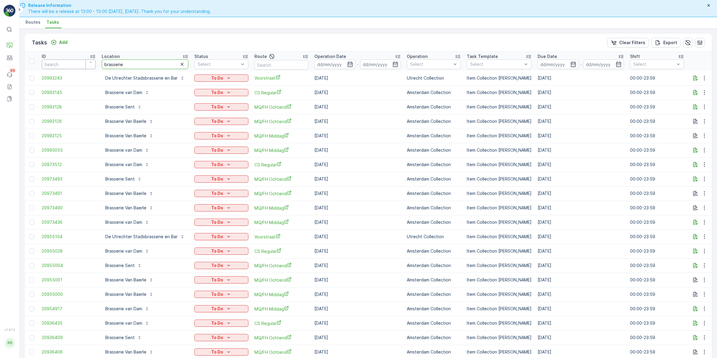
drag, startPoint x: 131, startPoint y: 64, endPoint x: 81, endPoint y: 67, distance: 49.9
click at [81, 67] on tr "ID Location brasserie Status Select Route Operation Date - Operation Select Tas…" at bounding box center [504, 61] width 959 height 19
type input "george"
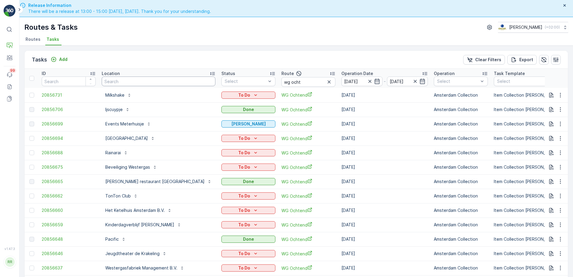
scroll to position [21, 0]
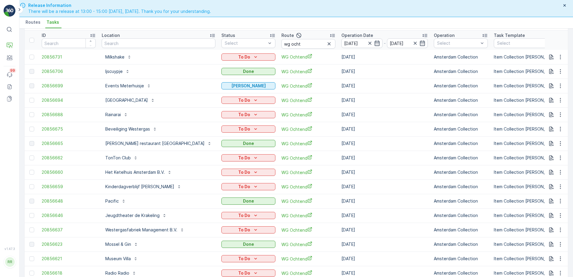
click at [326, 44] on icon "button" at bounding box center [329, 44] width 6 height 6
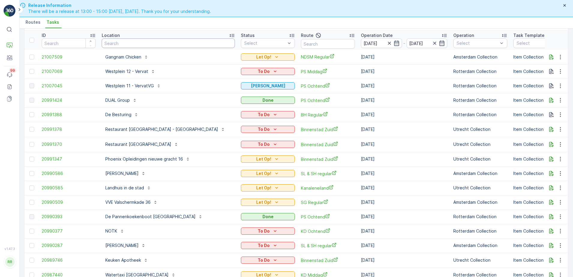
click at [182, 45] on input "text" at bounding box center [168, 43] width 133 height 10
type input "gewoon"
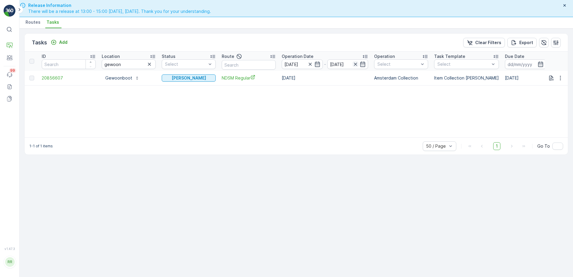
click at [356, 64] on icon "button" at bounding box center [356, 64] width 6 height 6
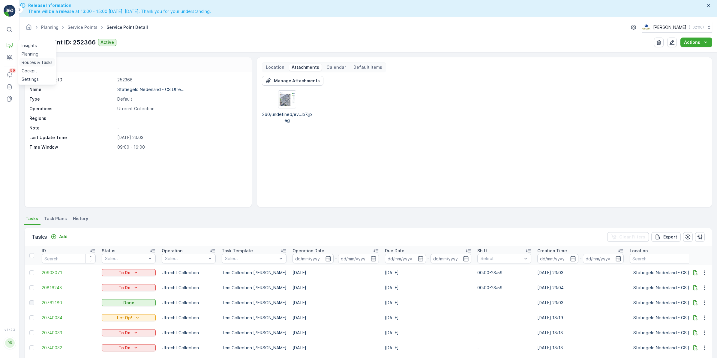
click at [41, 60] on p "Routes & Tasks" at bounding box center [37, 62] width 31 height 6
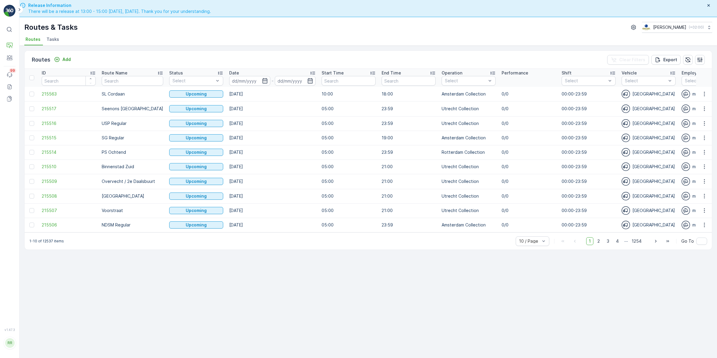
drag, startPoint x: 51, startPoint y: 41, endPoint x: 55, endPoint y: 41, distance: 3.6
click at [51, 41] on span "Tasks" at bounding box center [53, 39] width 13 height 6
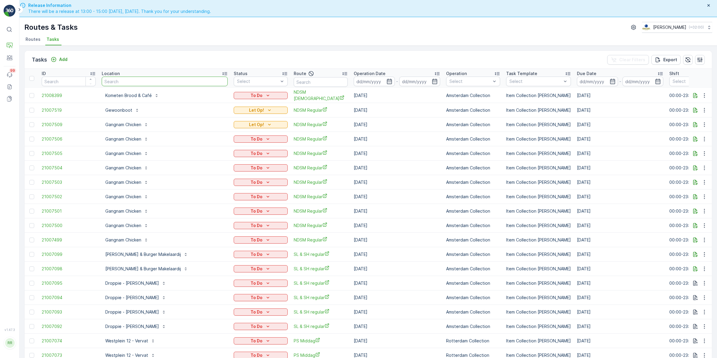
click at [150, 83] on input "text" at bounding box center [165, 82] width 126 height 10
type input "milkshake"
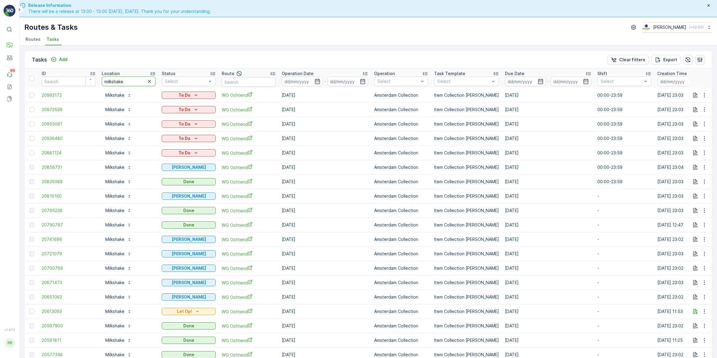
drag, startPoint x: 133, startPoint y: 80, endPoint x: 78, endPoint y: 86, distance: 54.7
click at [78, 86] on tr "ID Location milkshake Status Select Route Operation Date - Operation Select Tas…" at bounding box center [488, 78] width 926 height 19
type input "vve"
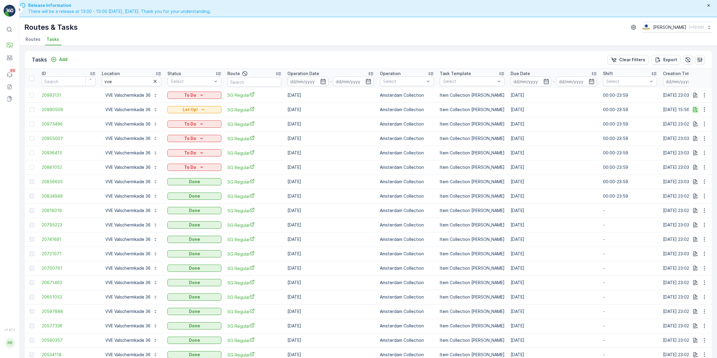
click at [696, 112] on icon "button" at bounding box center [696, 110] width 6 height 6
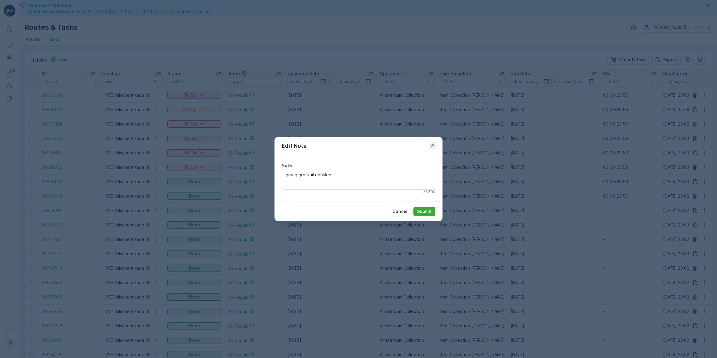
click at [433, 146] on icon "button" at bounding box center [433, 145] width 6 height 6
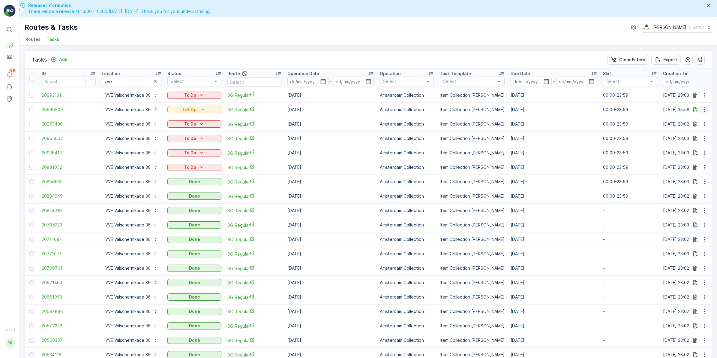
click at [702, 111] on icon "button" at bounding box center [705, 110] width 6 height 6
click at [697, 119] on span "See More Details" at bounding box center [692, 119] width 35 height 6
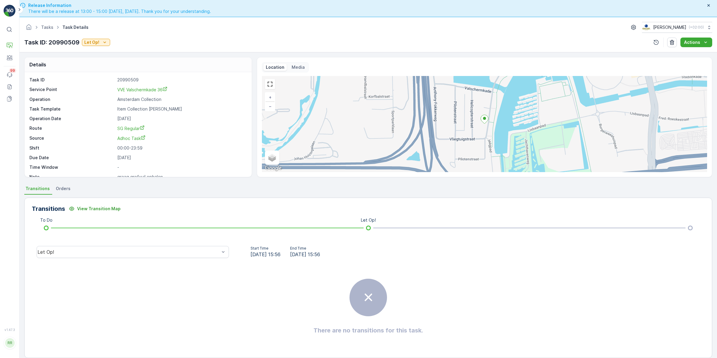
click at [62, 190] on span "Orders" at bounding box center [63, 189] width 15 height 6
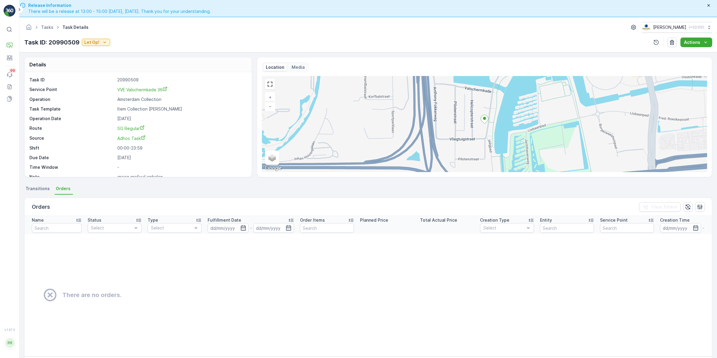
click at [36, 188] on span "Transitions" at bounding box center [38, 189] width 24 height 6
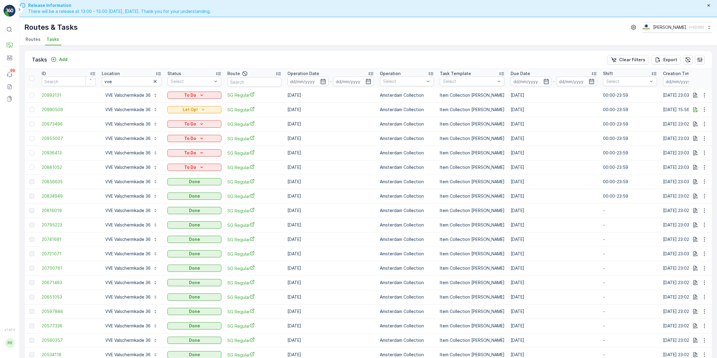
click at [209, 105] on div "Let Op!" at bounding box center [195, 109] width 54 height 8
click at [205, 107] on icon "Let Op!" at bounding box center [203, 110] width 6 height 6
click at [182, 123] on div "Done" at bounding box center [189, 126] width 38 height 8
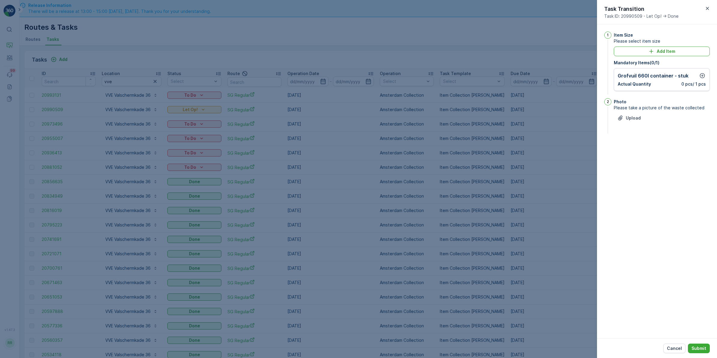
click at [562, 162] on div at bounding box center [358, 179] width 717 height 358
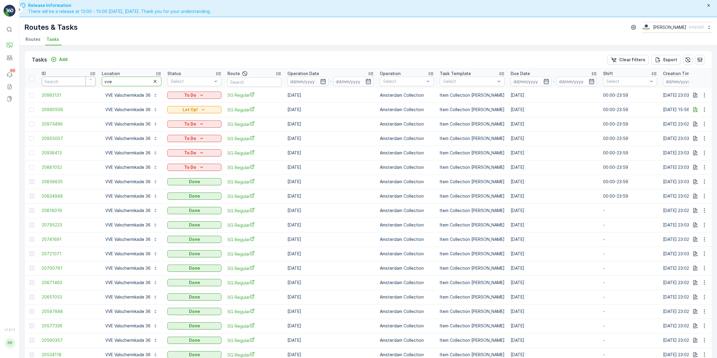
drag, startPoint x: 125, startPoint y: 83, endPoint x: 71, endPoint y: 86, distance: 53.5
click at [71, 86] on tr "ID Location vve Status Select Route Operation Date - Operation Select Task Temp…" at bounding box center [491, 78] width 932 height 19
type input "kinder"
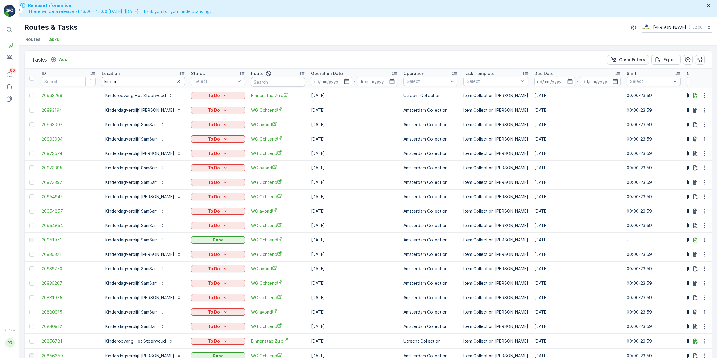
click at [131, 80] on input "kinder" at bounding box center [143, 82] width 83 height 10
type input "kinderdagverblijf"
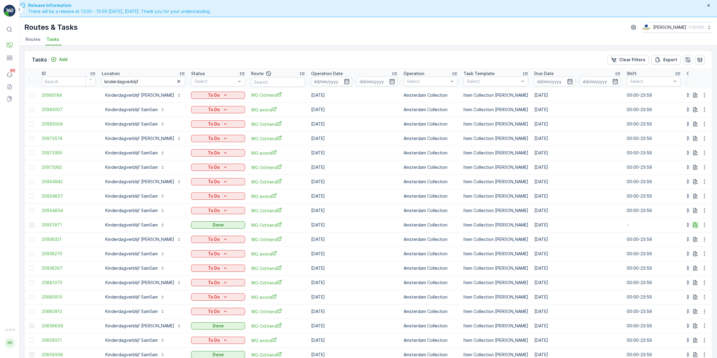
click at [695, 225] on icon "button" at bounding box center [696, 224] width 5 height 5
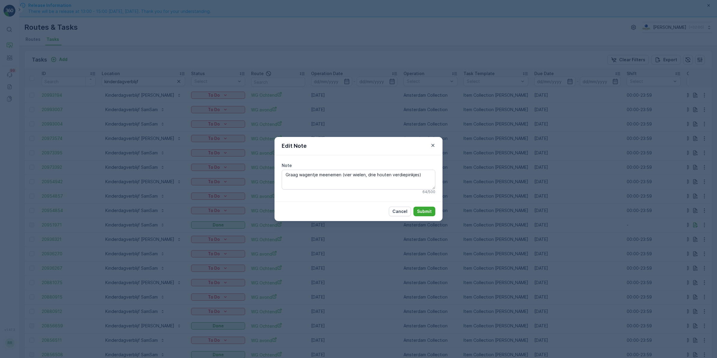
click at [466, 147] on div "Edit Note Note Graag wagentje meenemen (vier wielen, drie houten verdiepinkjes)…" at bounding box center [358, 179] width 717 height 358
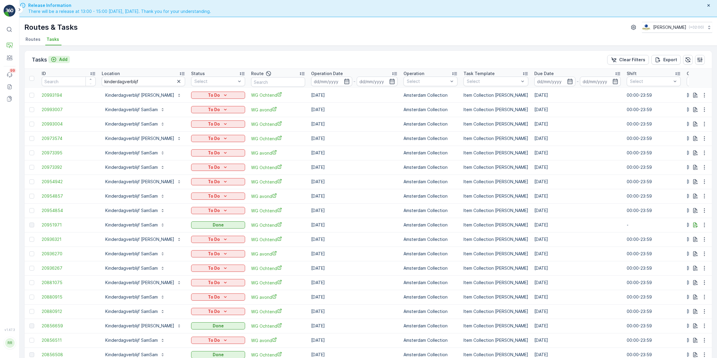
click at [64, 56] on button "Add" at bounding box center [59, 59] width 22 height 7
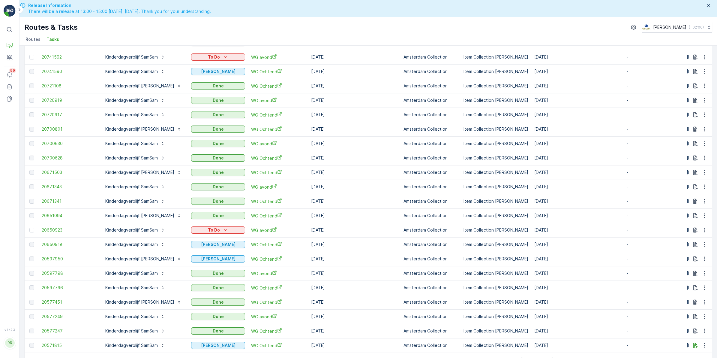
scroll to position [458, 0]
click at [693, 343] on icon "button" at bounding box center [696, 345] width 6 height 6
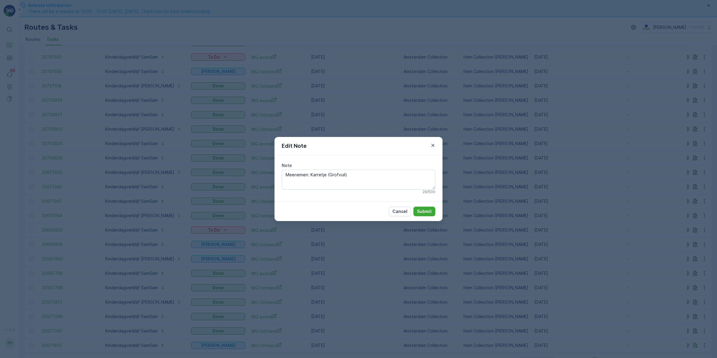
drag, startPoint x: 433, startPoint y: 146, endPoint x: 479, endPoint y: 189, distance: 63.9
click at [433, 145] on icon "button" at bounding box center [433, 145] width 3 height 3
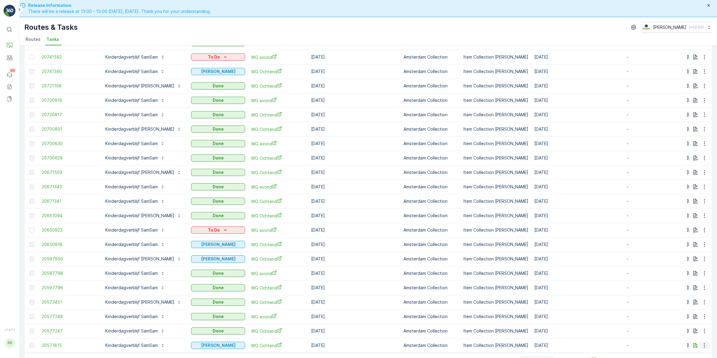
click at [703, 342] on icon "button" at bounding box center [705, 345] width 6 height 6
click at [696, 324] on span "See More Details" at bounding box center [697, 325] width 35 height 6
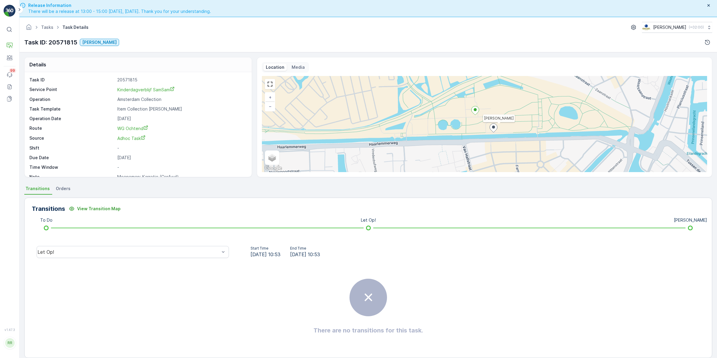
click at [61, 192] on li "Orders" at bounding box center [64, 189] width 18 height 10
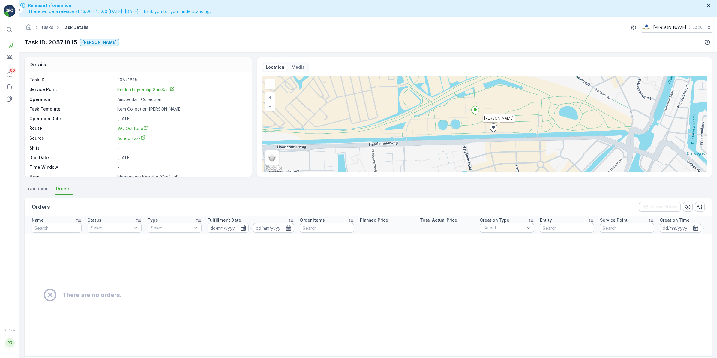
click at [40, 192] on span "Transitions" at bounding box center [38, 189] width 24 height 6
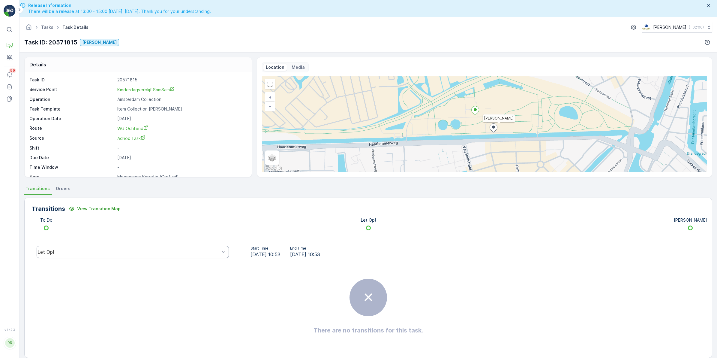
click at [53, 252] on div "Let Op!" at bounding box center [129, 251] width 182 height 5
drag, startPoint x: 68, startPoint y: 207, endPoint x: 84, endPoint y: 206, distance: 16.8
click at [68, 207] on div "Done" at bounding box center [132, 206] width 185 height 5
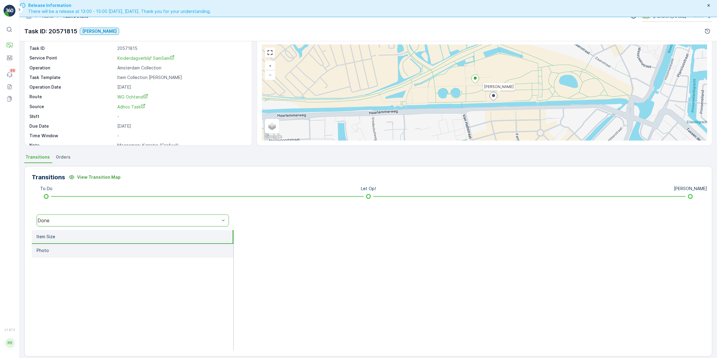
scroll to position [17, 0]
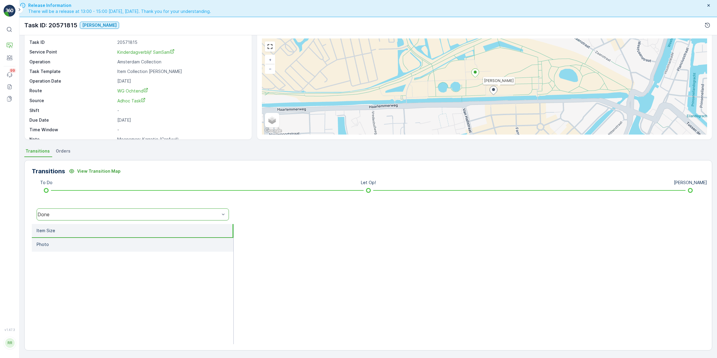
click at [112, 243] on li "Photo" at bounding box center [133, 245] width 202 height 14
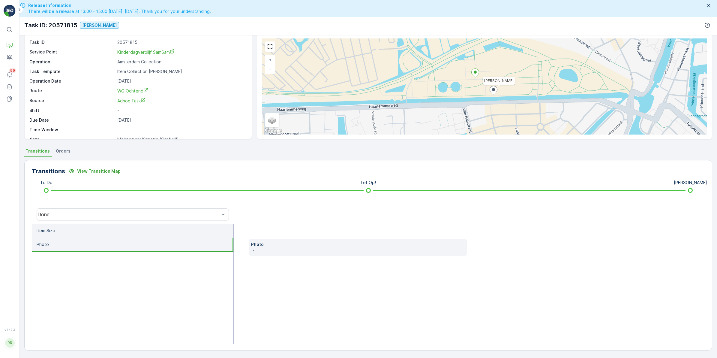
click at [104, 229] on li "Item Size" at bounding box center [133, 231] width 202 height 14
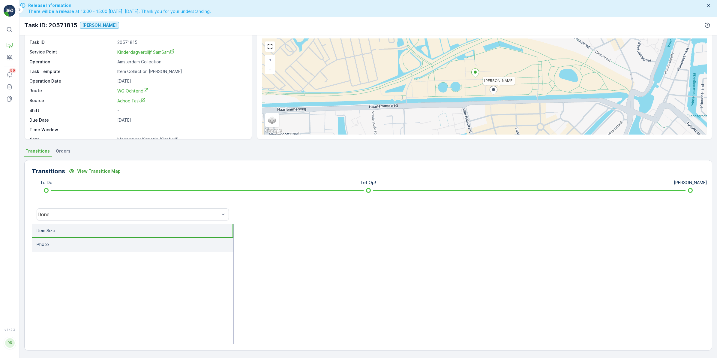
click at [71, 244] on li "Photo" at bounding box center [133, 245] width 202 height 14
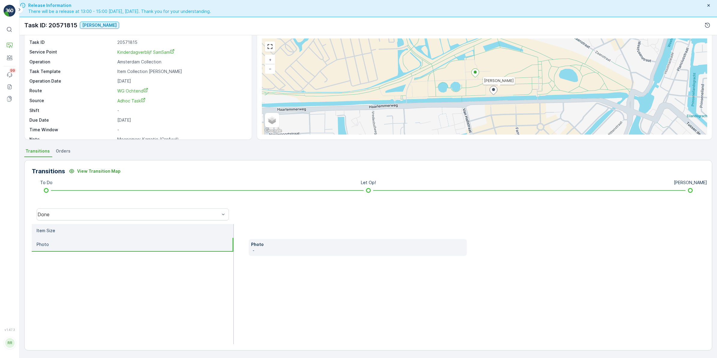
click at [71, 230] on li "Item Size" at bounding box center [133, 231] width 202 height 14
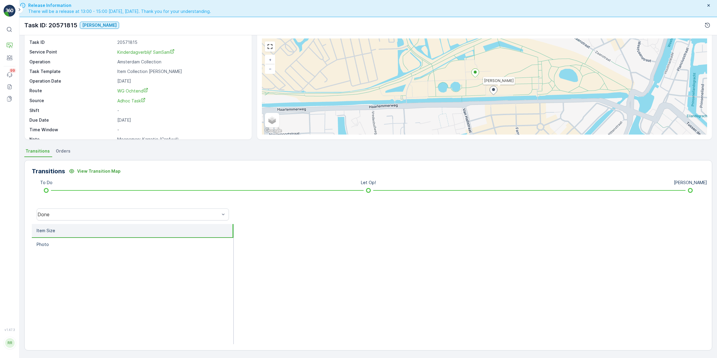
click at [63, 151] on span "Orders" at bounding box center [63, 151] width 15 height 6
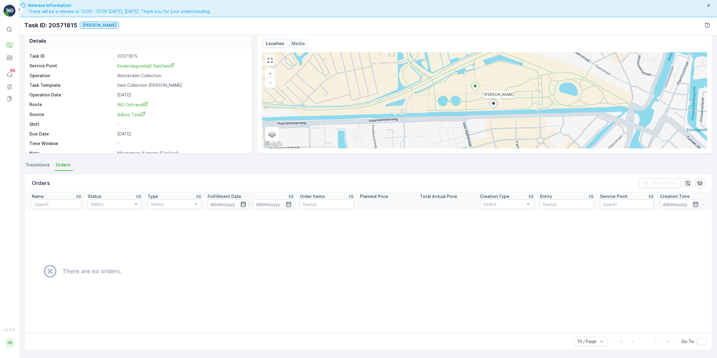
scroll to position [0, 0]
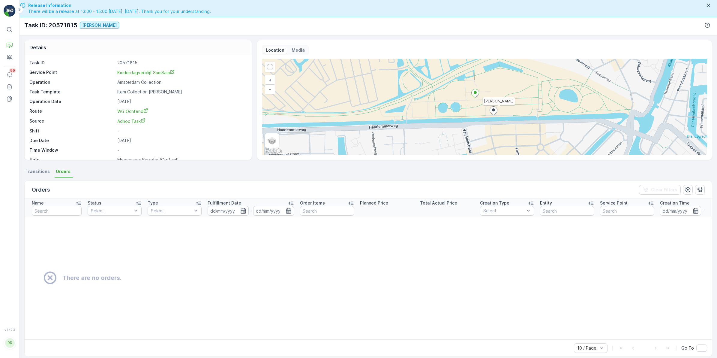
click at [34, 174] on span "Transitions" at bounding box center [38, 171] width 24 height 6
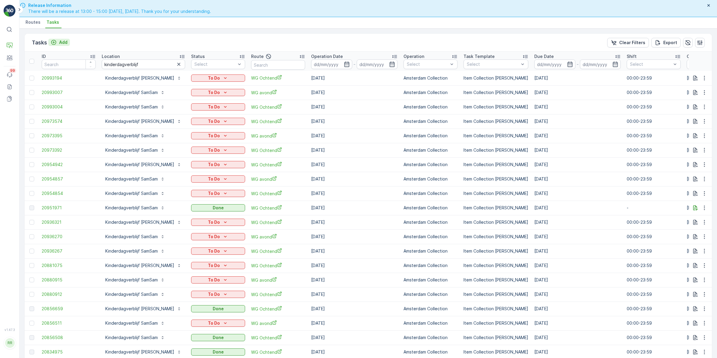
click at [62, 41] on p "Add" at bounding box center [63, 42] width 8 height 6
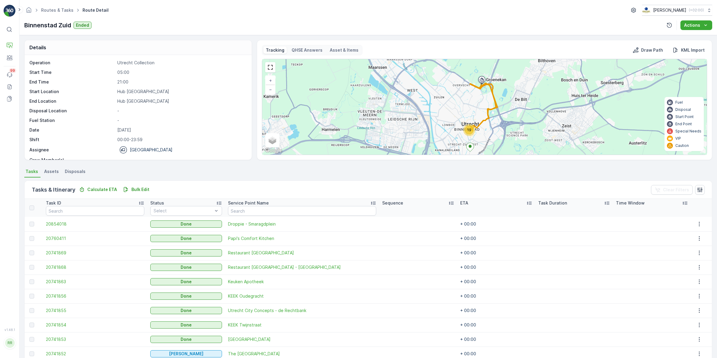
click at [347, 54] on div "Tracking QHSE Answers Asset & Items" at bounding box center [312, 50] width 101 height 10
click at [337, 48] on p "Asset & Items" at bounding box center [344, 50] width 29 height 6
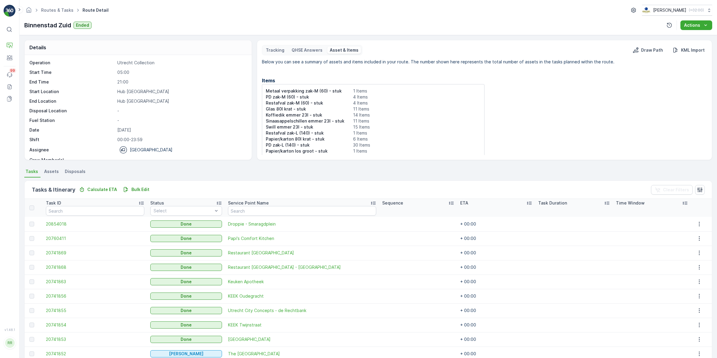
click at [303, 53] on p "QHSE Answers" at bounding box center [307, 50] width 31 height 6
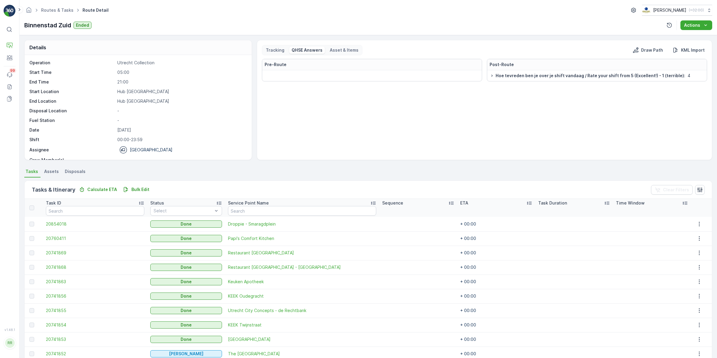
click at [279, 50] on p "Tracking" at bounding box center [275, 50] width 19 height 6
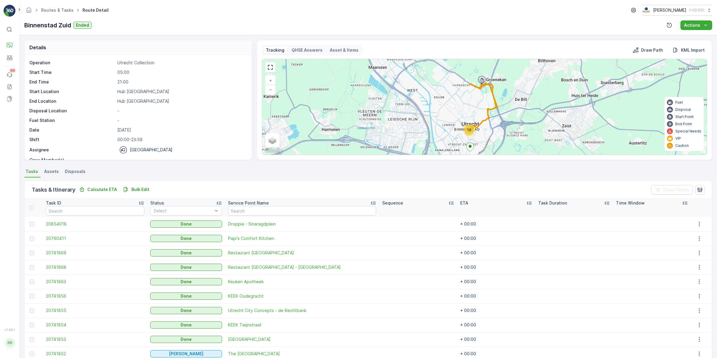
click at [348, 52] on p "Asset & Items" at bounding box center [344, 50] width 29 height 6
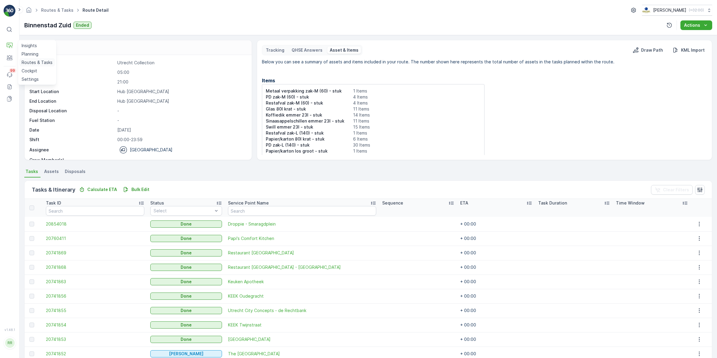
drag, startPoint x: 32, startPoint y: 62, endPoint x: 41, endPoint y: 60, distance: 10.1
click at [32, 62] on p "Routes & Tasks" at bounding box center [37, 62] width 31 height 6
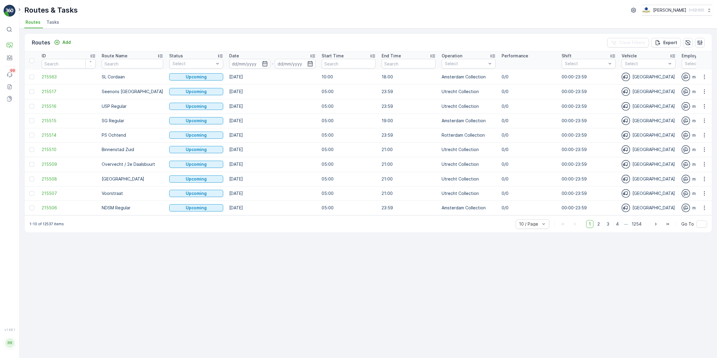
click at [56, 24] on span "Tasks" at bounding box center [53, 22] width 13 height 6
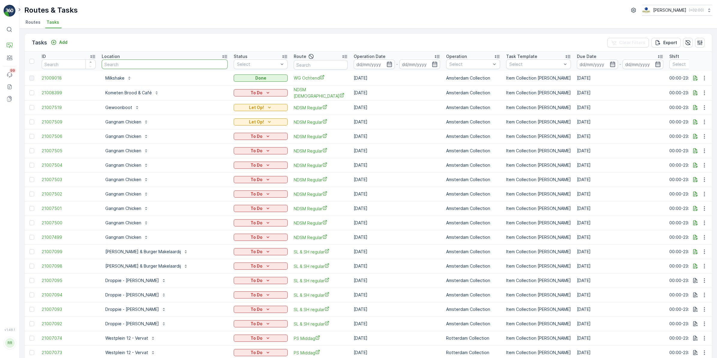
click at [159, 67] on input "text" at bounding box center [165, 64] width 126 height 10
type input "[PERSON_NAME]"
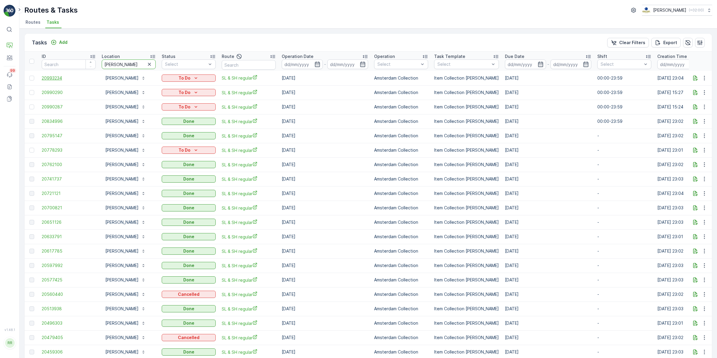
drag, startPoint x: 132, startPoint y: 65, endPoint x: 87, endPoint y: 77, distance: 46.3
type input "[PERSON_NAME]"
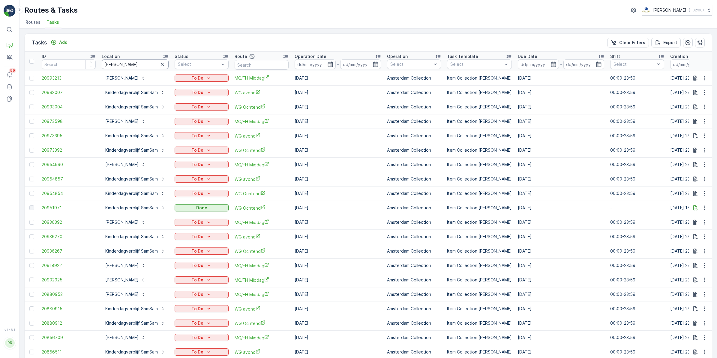
click at [128, 64] on input "sam" at bounding box center [135, 64] width 67 height 10
click at [92, 65] on tr "ID Location sam Status Select Route Operation Date - Operation Select Task Temp…" at bounding box center [494, 61] width 939 height 19
type input "kinderdagverblijf"
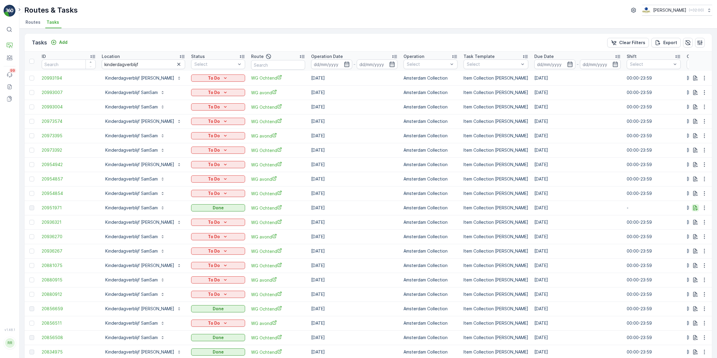
click at [694, 208] on icon "button" at bounding box center [696, 207] width 5 height 5
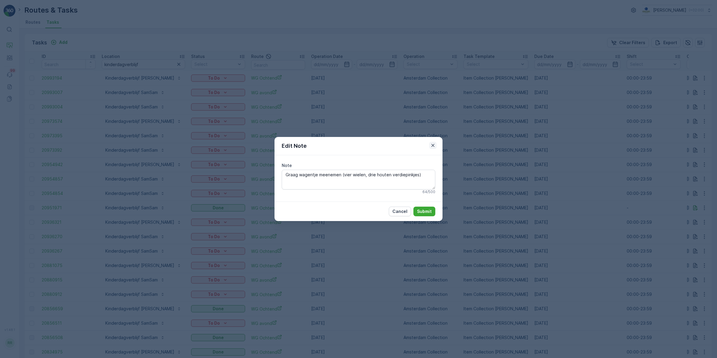
click at [431, 146] on icon "button" at bounding box center [433, 145] width 6 height 6
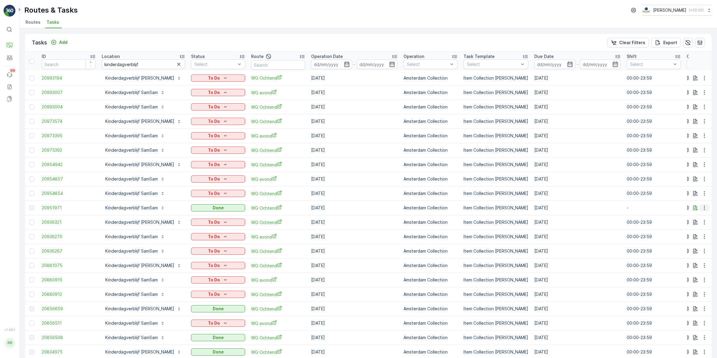
click at [703, 208] on icon "button" at bounding box center [705, 208] width 6 height 6
click at [696, 216] on span "See More Details" at bounding box center [697, 217] width 35 height 6
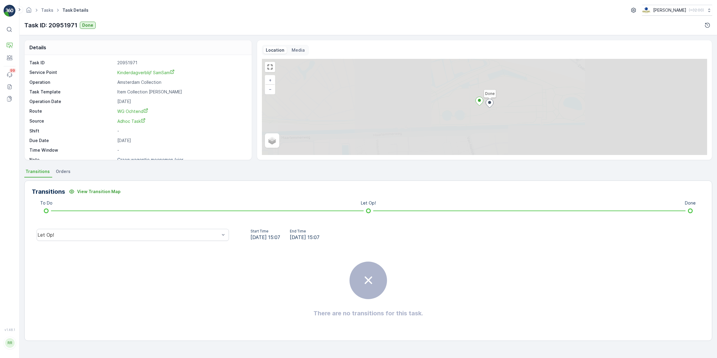
click at [63, 170] on span "Orders" at bounding box center [63, 171] width 15 height 6
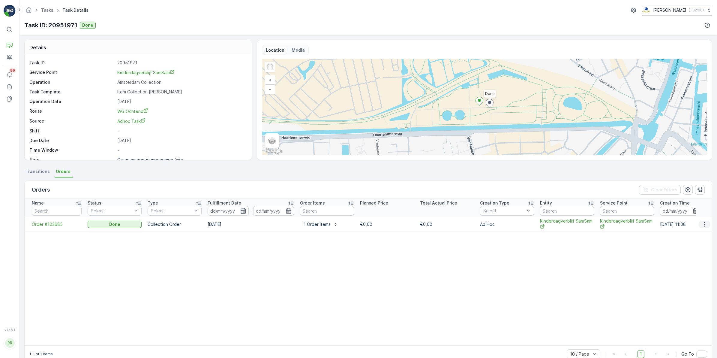
click at [702, 223] on icon "button" at bounding box center [705, 224] width 6 height 6
click at [695, 233] on span "See more details" at bounding box center [698, 233] width 34 height 6
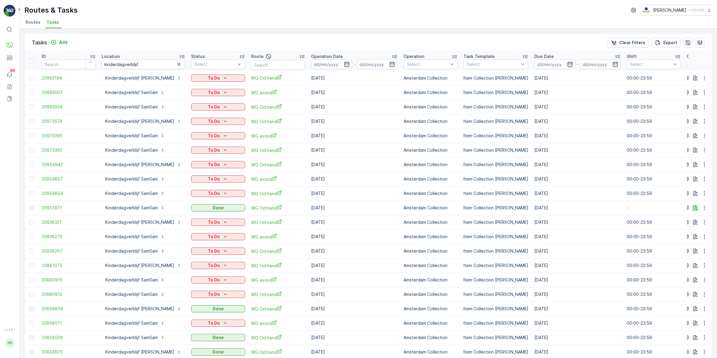
click at [693, 207] on icon "button" at bounding box center [696, 208] width 6 height 6
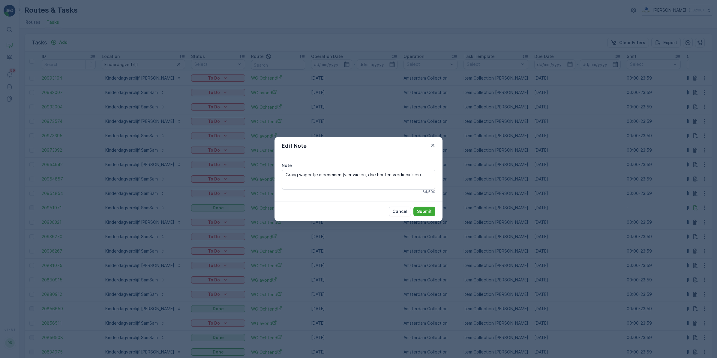
drag, startPoint x: 396, startPoint y: 174, endPoint x: 228, endPoint y: 177, distance: 168.1
click at [228, 177] on div "Edit Note Note Graag wagentje meenemen (vier wielen, drie houten verdiepinkjes)…" at bounding box center [358, 179] width 717 height 358
click at [434, 146] on icon "button" at bounding box center [433, 145] width 3 height 3
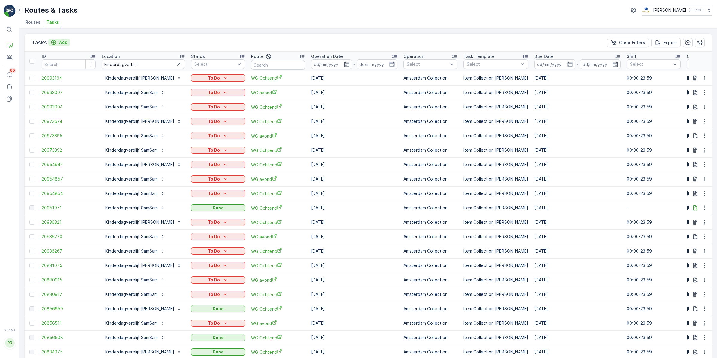
click at [65, 41] on p "Add" at bounding box center [63, 42] width 8 height 6
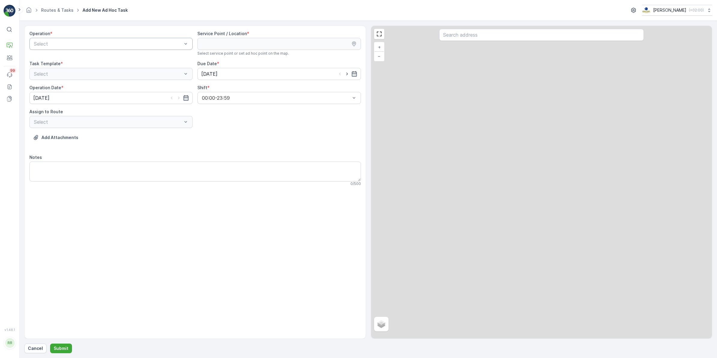
click at [103, 40] on div "Select" at bounding box center [110, 44] width 163 height 12
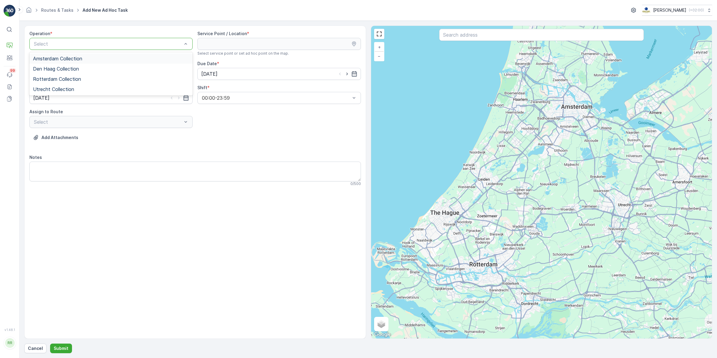
click at [88, 59] on div "Amsterdam Collection" at bounding box center [111, 58] width 156 height 5
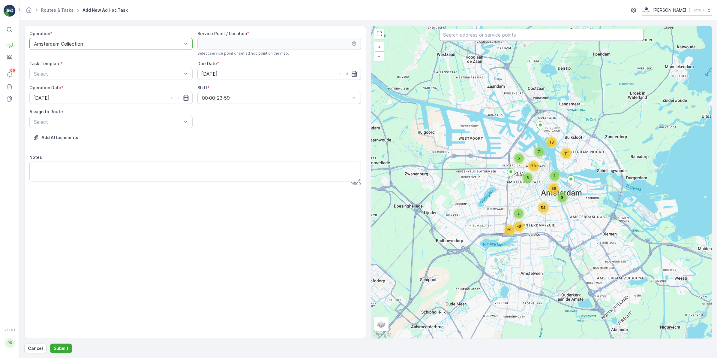
click at [502, 41] on input "text" at bounding box center [541, 35] width 205 height 12
type input "kinder"
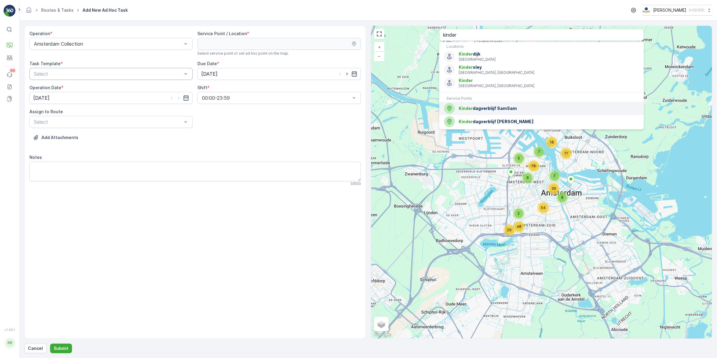
click at [520, 108] on span "Kinder dagverblijf SamSam" at bounding box center [549, 108] width 180 height 6
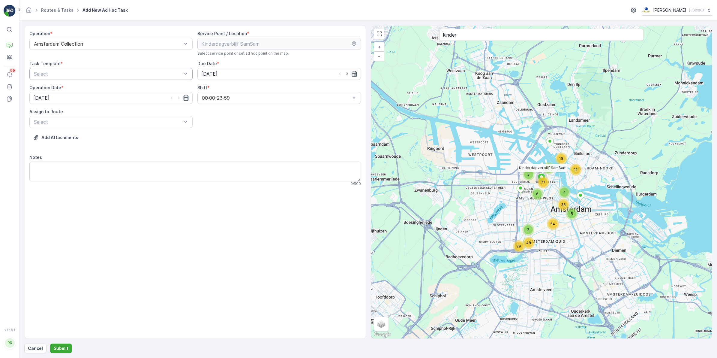
click at [143, 75] on div at bounding box center [107, 73] width 149 height 5
click at [83, 89] on span "Item Collection [PERSON_NAME]" at bounding box center [71, 88] width 76 height 5
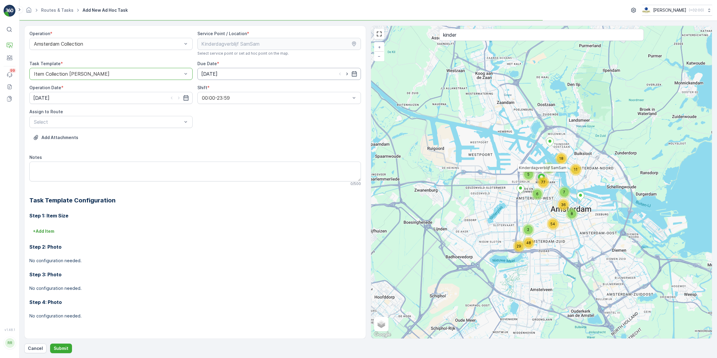
click at [236, 73] on input "[DATE]" at bounding box center [279, 74] width 163 height 12
click at [229, 147] on div "19" at bounding box center [230, 148] width 10 height 10
type input "19.08.2025"
click at [106, 122] on div at bounding box center [107, 121] width 149 height 5
click at [104, 98] on input "[DATE]" at bounding box center [110, 98] width 163 height 12
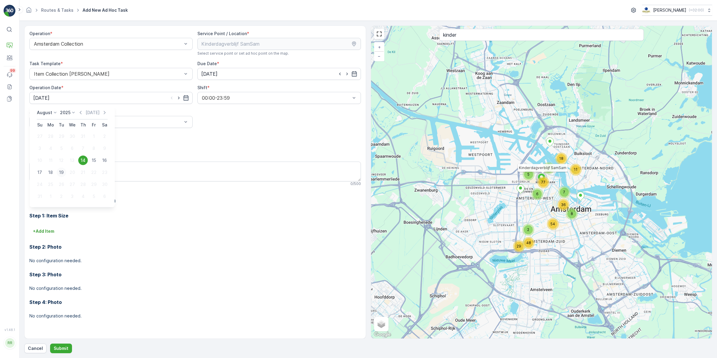
click at [60, 172] on div "19" at bounding box center [62, 173] width 10 height 10
type input "19.08.2025"
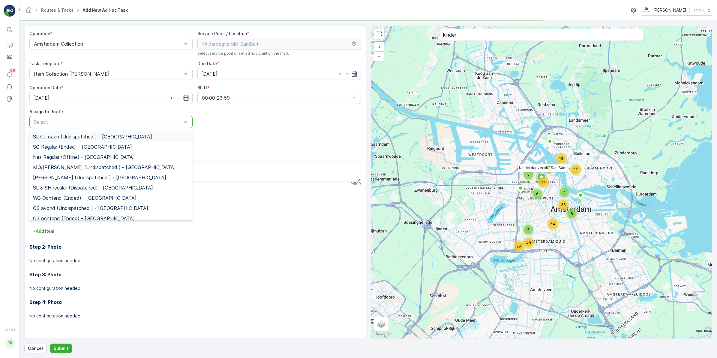
click at [85, 122] on div at bounding box center [107, 121] width 149 height 5
click at [76, 123] on div at bounding box center [107, 121] width 149 height 5
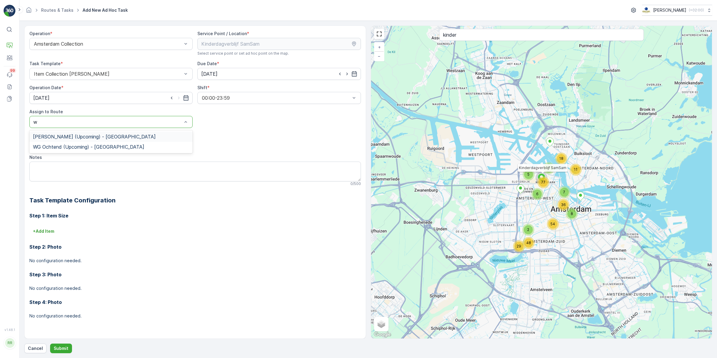
type input "wg"
click at [74, 146] on span "WG Ochtend (Upcoming) - Amsterdam" at bounding box center [88, 146] width 111 height 5
click at [63, 167] on textarea "Notes" at bounding box center [195, 172] width 332 height 20
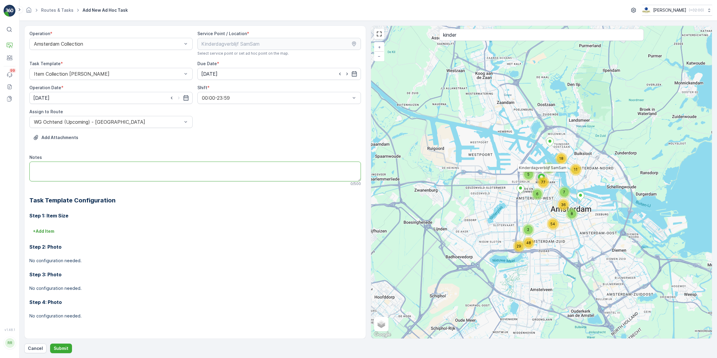
paste textarea "Graag wagentje meenemen (vier wielen, drie houten verdiepinkjes)"
type textarea "Graag wagentje meenemen (vier wielen, drie houten verdiepinkjes)"
click at [41, 236] on button "+ Add Item" at bounding box center [43, 231] width 29 height 10
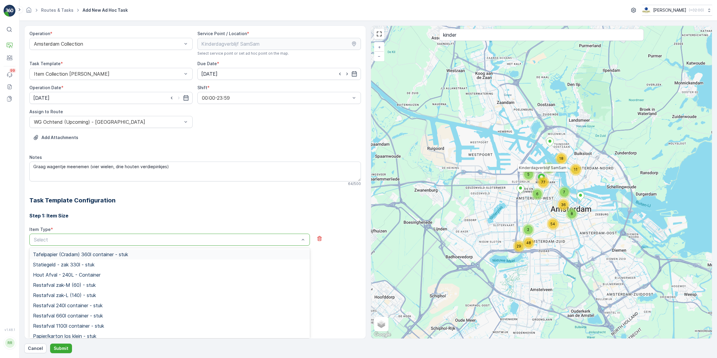
click at [63, 237] on div at bounding box center [166, 239] width 267 height 5
type input "grof"
click at [68, 251] on div "Grofvuil 80l krat - stuk" at bounding box center [169, 254] width 281 height 10
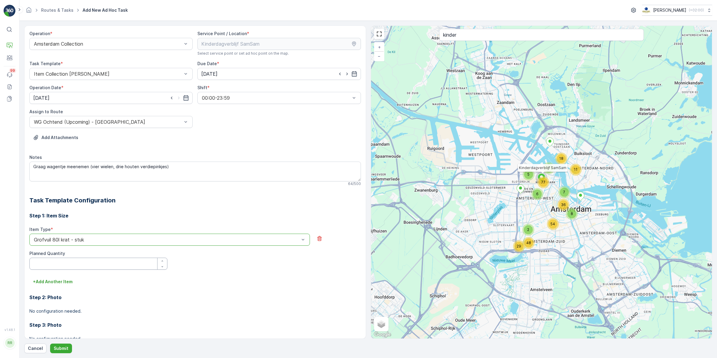
click at [104, 261] on Quantity "Planned Quantity" at bounding box center [98, 264] width 138 height 12
type Quantity "2"
click at [157, 283] on div "+ Add Another Item" at bounding box center [195, 282] width 332 height 10
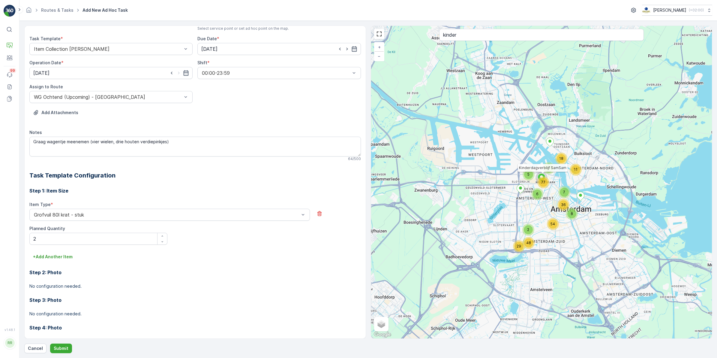
scroll to position [45, 0]
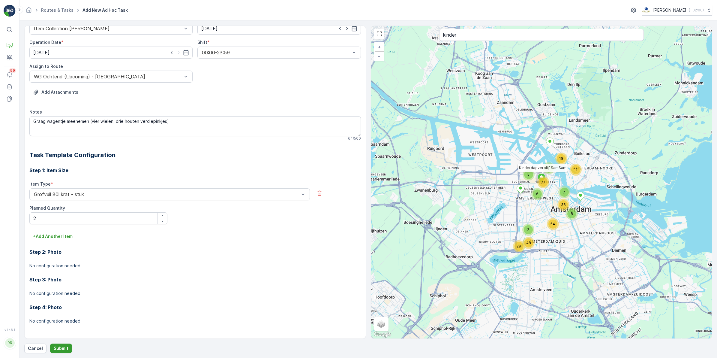
click at [62, 347] on p "Submit" at bounding box center [61, 348] width 15 height 6
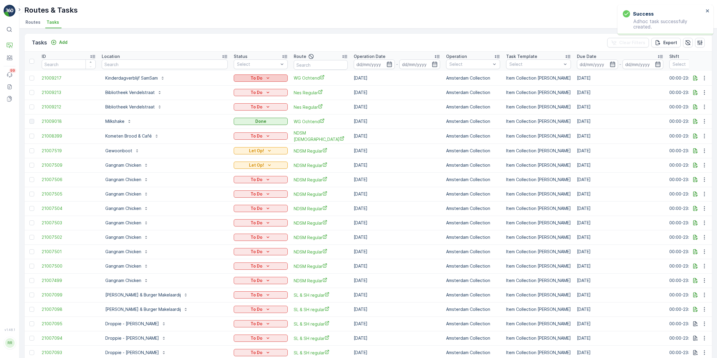
click at [265, 77] on icon "To Do" at bounding box center [268, 78] width 6 height 6
click at [220, 86] on span "Let Op!" at bounding box center [213, 87] width 15 height 6
click at [159, 62] on input "text" at bounding box center [165, 64] width 126 height 10
type input "katen"
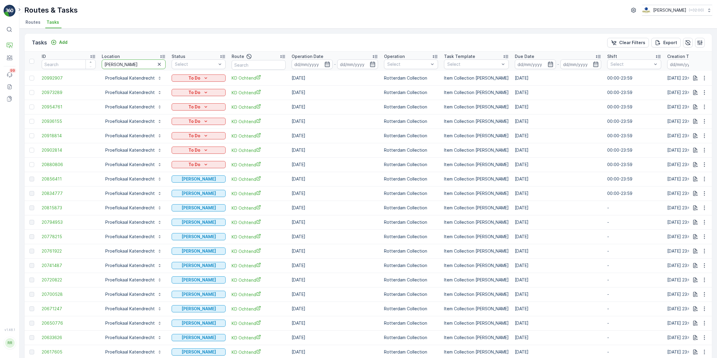
click at [144, 64] on input "katen" at bounding box center [134, 64] width 64 height 10
click at [35, 53] on p "Planning" at bounding box center [30, 54] width 17 height 6
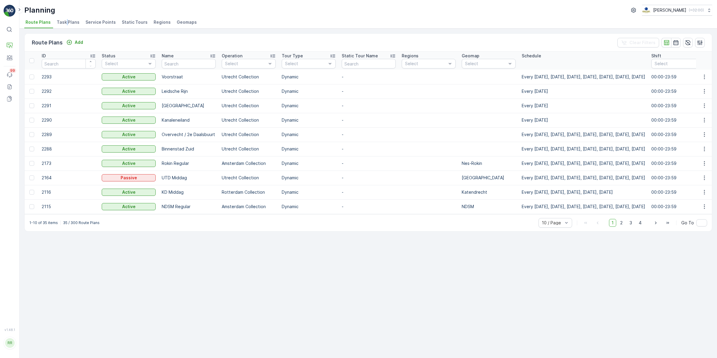
click at [65, 24] on span "Task Plans" at bounding box center [68, 22] width 23 height 6
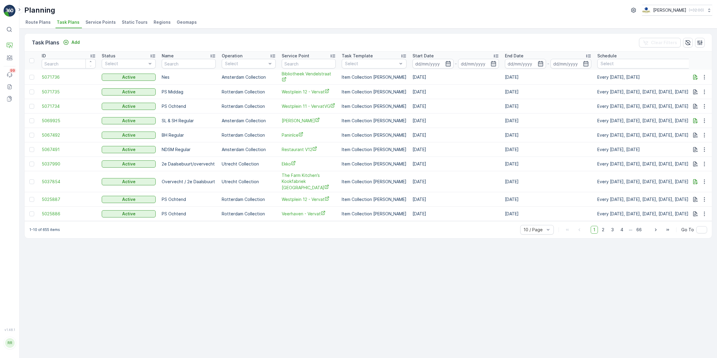
click at [228, 18] on ul "Route Plans Task Plans Service Points Static Tours Regions Geomaps" at bounding box center [366, 23] width 684 height 10
click at [377, 65] on div at bounding box center [371, 63] width 53 height 5
click at [332, 62] on input "text" at bounding box center [309, 64] width 54 height 10
type input "hamb"
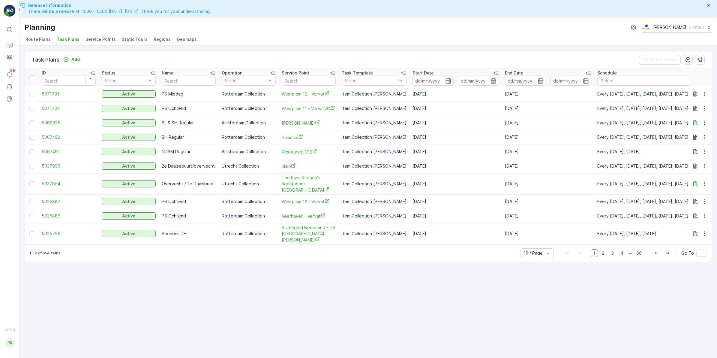
scroll to position [17, 0]
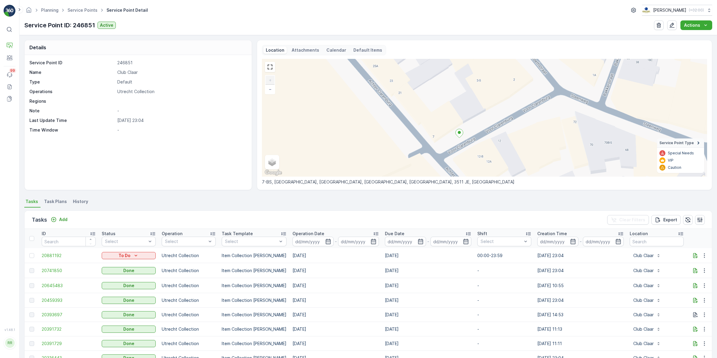
drag, startPoint x: 505, startPoint y: 94, endPoint x: 473, endPoint y: 152, distance: 66.1
click at [473, 152] on div "+ − Satellite Roadmap Terrain Hybrid Leaflet Keyboard shortcuts Map Data Map da…" at bounding box center [484, 118] width 445 height 118
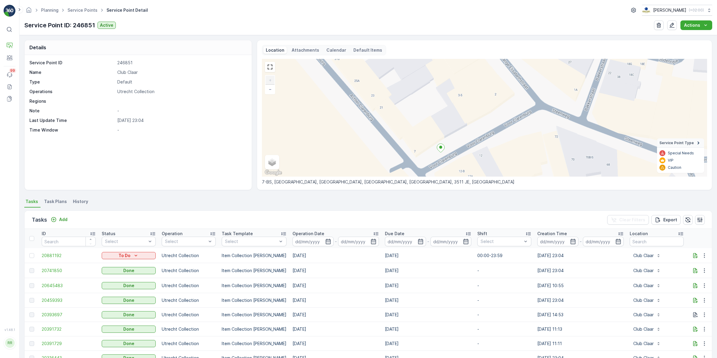
drag, startPoint x: 459, startPoint y: 122, endPoint x: 430, endPoint y: 82, distance: 49.4
click at [430, 82] on div "+ − Satellite Roadmap Terrain Hybrid Leaflet Keyboard shortcuts Map Data Map da…" at bounding box center [484, 118] width 445 height 118
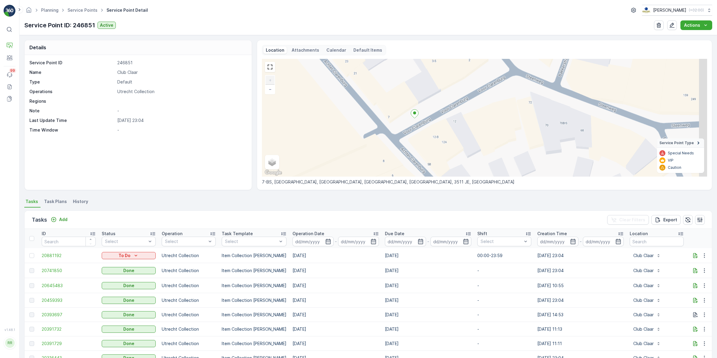
drag, startPoint x: 479, startPoint y: 110, endPoint x: 464, endPoint y: 83, distance: 30.1
click at [464, 83] on div "+ − Satellite Roadmap Terrain Hybrid Leaflet Keyboard shortcuts Map Data Map da…" at bounding box center [484, 118] width 445 height 118
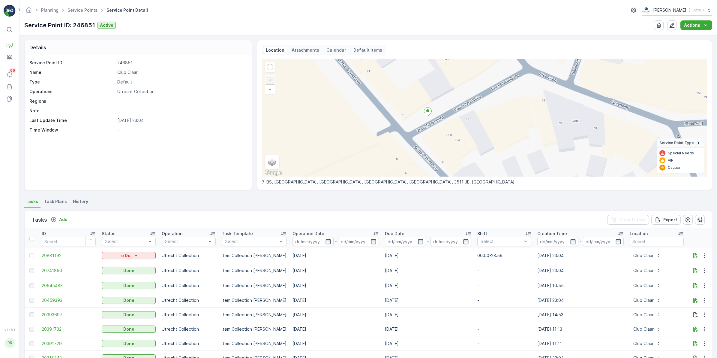
drag, startPoint x: 469, startPoint y: 130, endPoint x: 484, endPoint y: 134, distance: 16.1
click at [484, 134] on div "+ − Satellite Roadmap Terrain Hybrid Leaflet Keyboard shortcuts Map Data Map da…" at bounding box center [484, 118] width 445 height 118
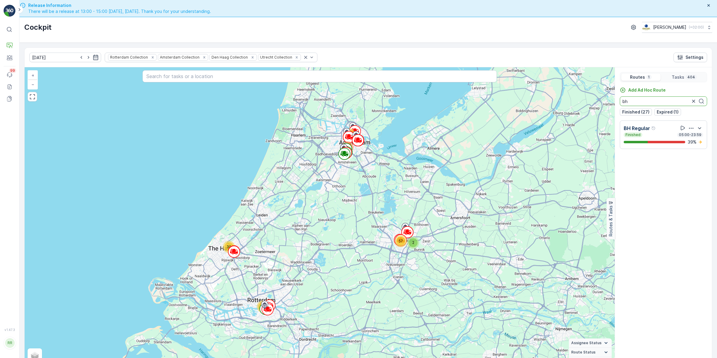
drag, startPoint x: 646, startPoint y: 101, endPoint x: 598, endPoint y: 101, distance: 48.3
click at [598, 101] on div "2 137 39 97 72 57 + − Satellite Roadmap Terrain Hybrid Leaflet Keyboard shortcu…" at bounding box center [369, 218] width 688 height 303
type input "nes"
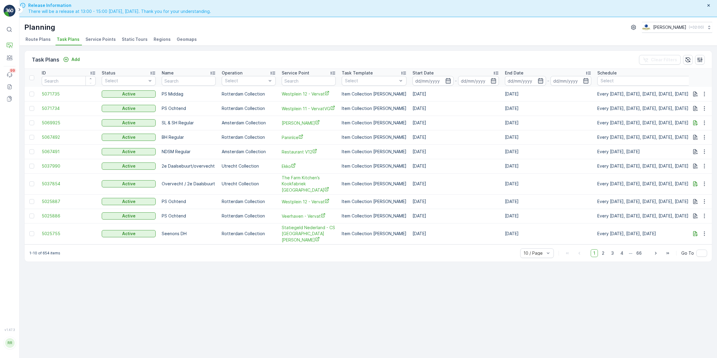
scroll to position [17, 0]
